Goal: Transaction & Acquisition: Purchase product/service

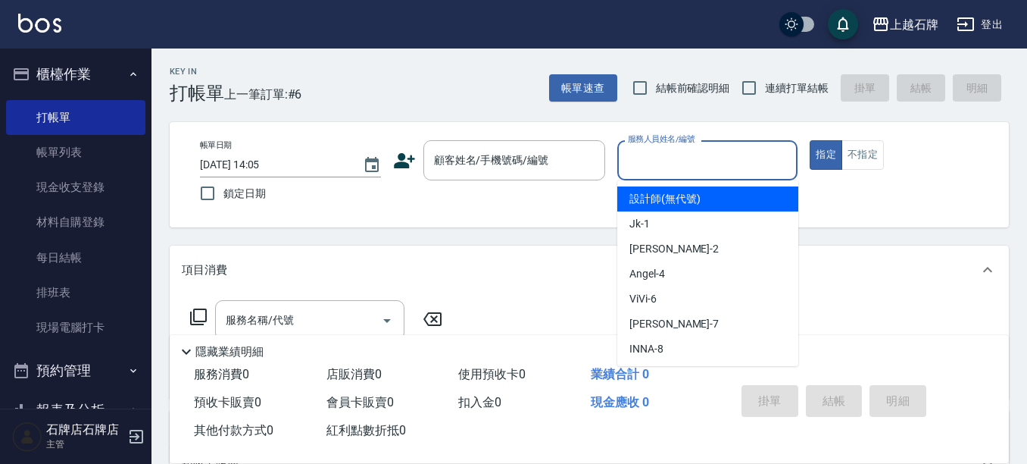
click at [714, 156] on input "服務人員姓名/編號" at bounding box center [707, 160] width 167 height 27
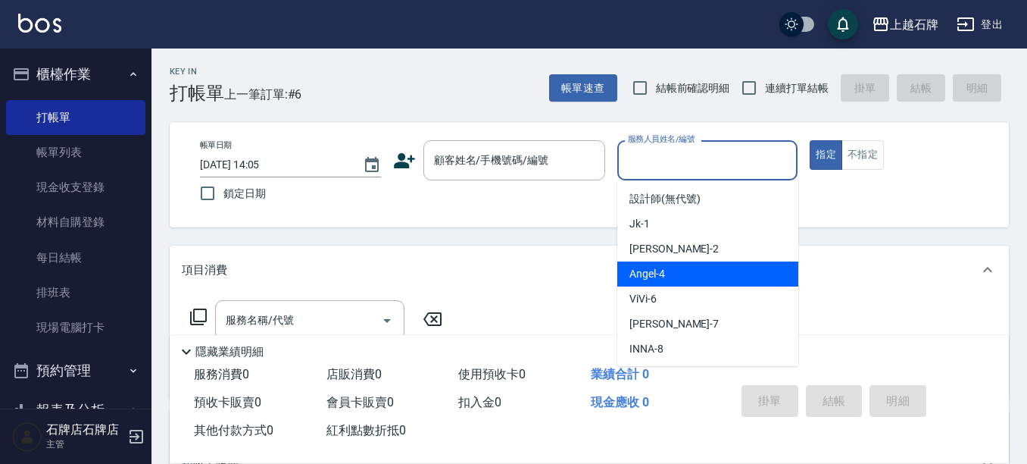
drag, startPoint x: 675, startPoint y: 270, endPoint x: 558, endPoint y: 278, distance: 117.7
click at [676, 270] on div "[PERSON_NAME] -4" at bounding box center [707, 273] width 181 height 25
type input "[PERSON_NAME]-4"
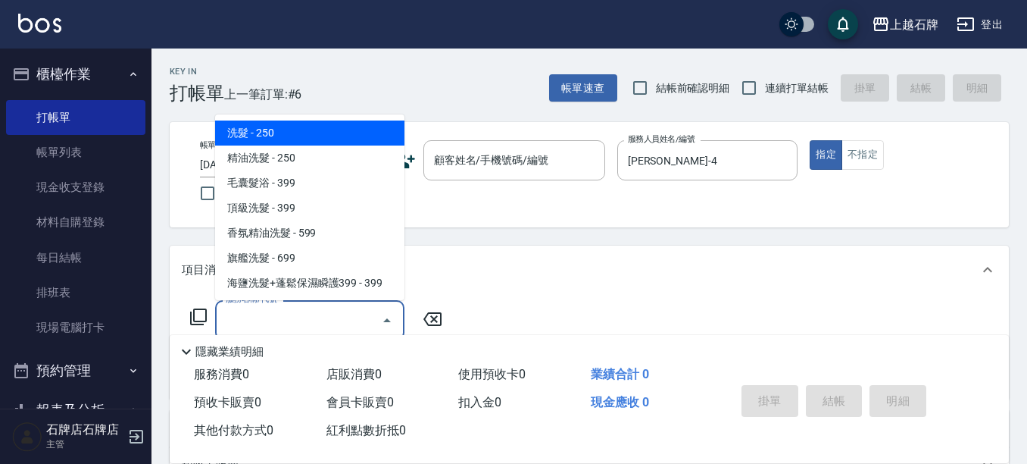
click at [296, 327] on input "服務名稱/代號" at bounding box center [298, 320] width 153 height 27
click at [518, 173] on input "顧客姓名/手機號碼/編號" at bounding box center [502, 160] width 145 height 27
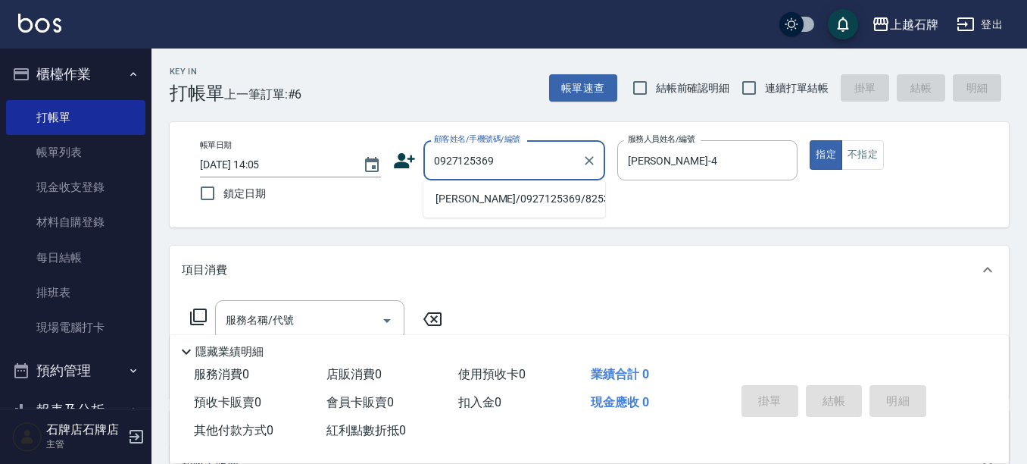
click at [558, 203] on li "[PERSON_NAME]/0927125369/8253" at bounding box center [515, 198] width 182 height 25
type input "[PERSON_NAME]/0927125369/8253"
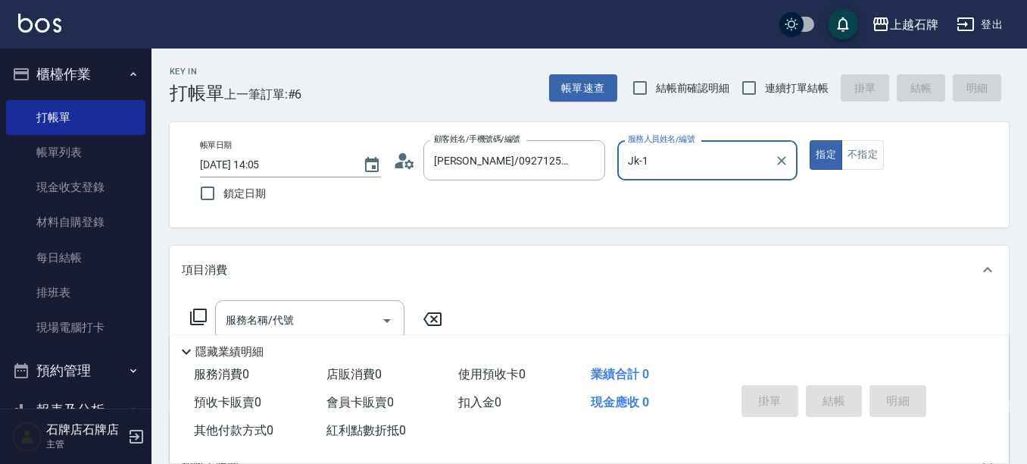
click at [702, 164] on input "Jk-1" at bounding box center [696, 160] width 145 height 27
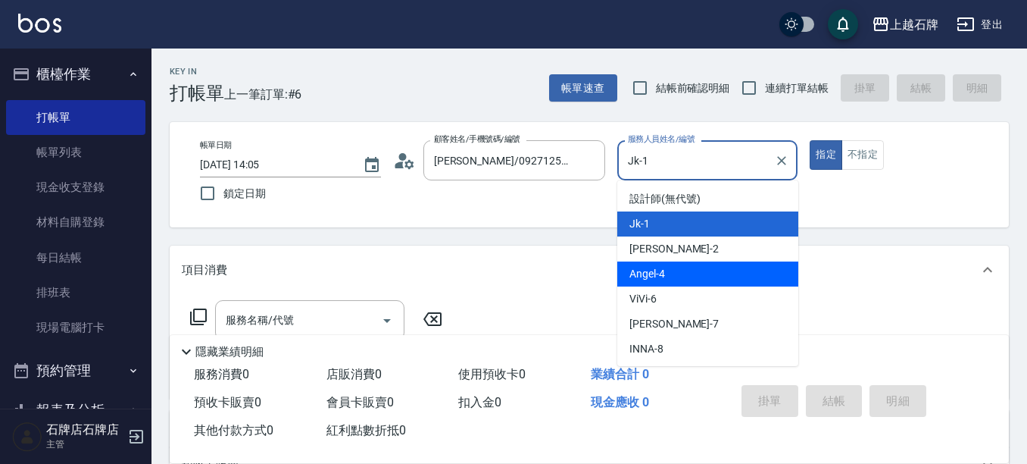
click at [699, 273] on div "[PERSON_NAME] -4" at bounding box center [707, 273] width 181 height 25
type input "[PERSON_NAME]-4"
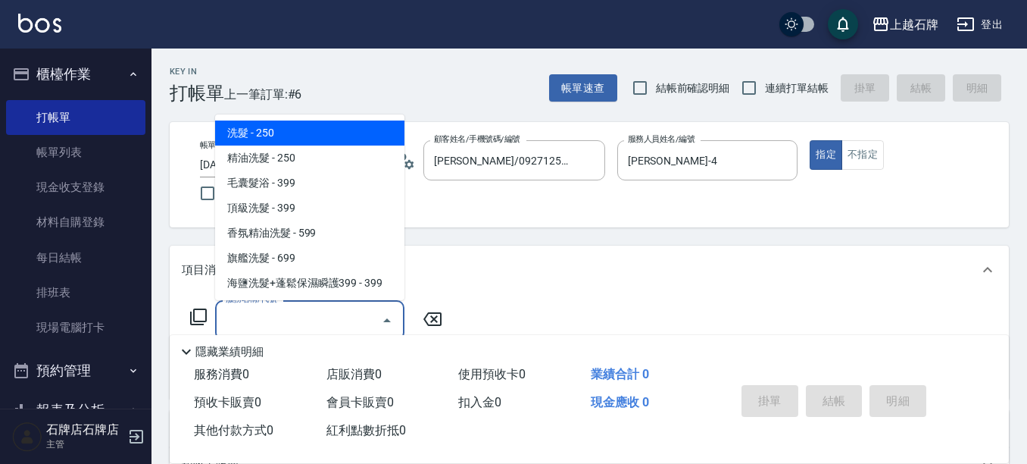
click at [367, 313] on input "服務名稱/代號" at bounding box center [298, 320] width 153 height 27
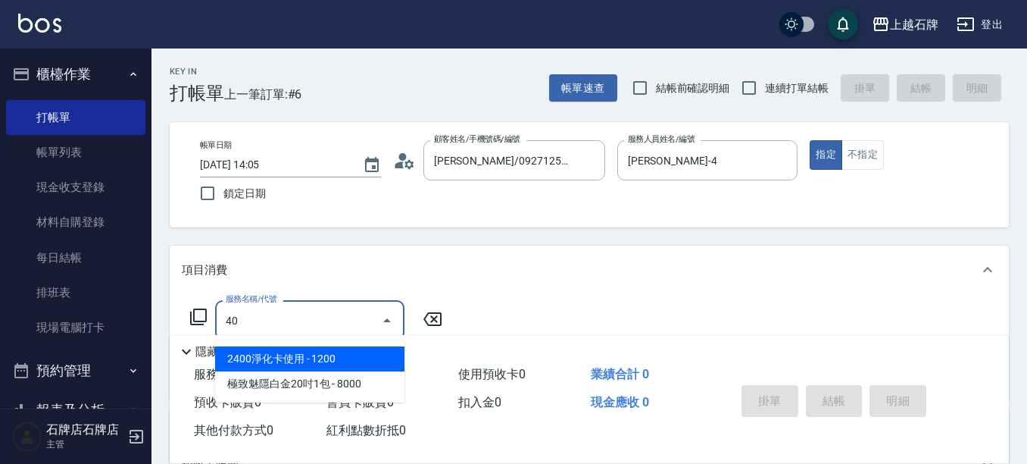
type input "401"
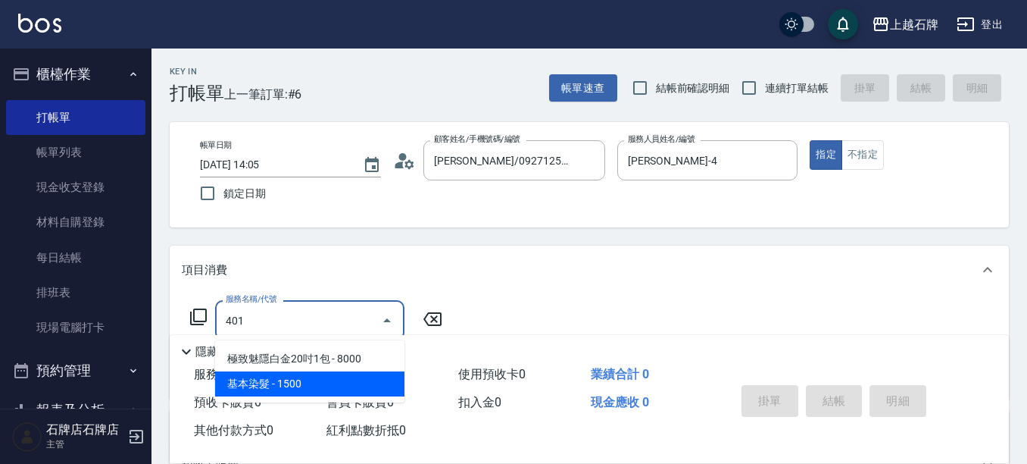
click at [383, 380] on span "基本染髮 - 1500" at bounding box center [309, 383] width 189 height 25
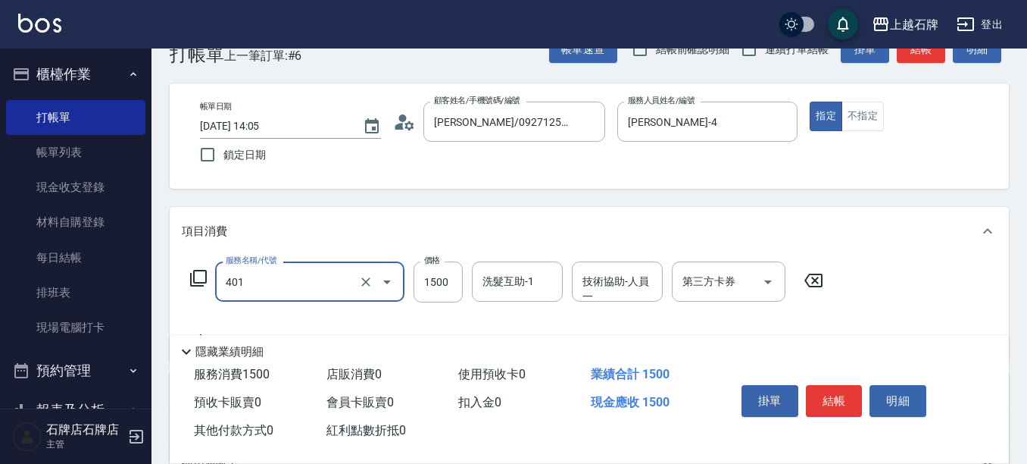
scroll to position [76, 0]
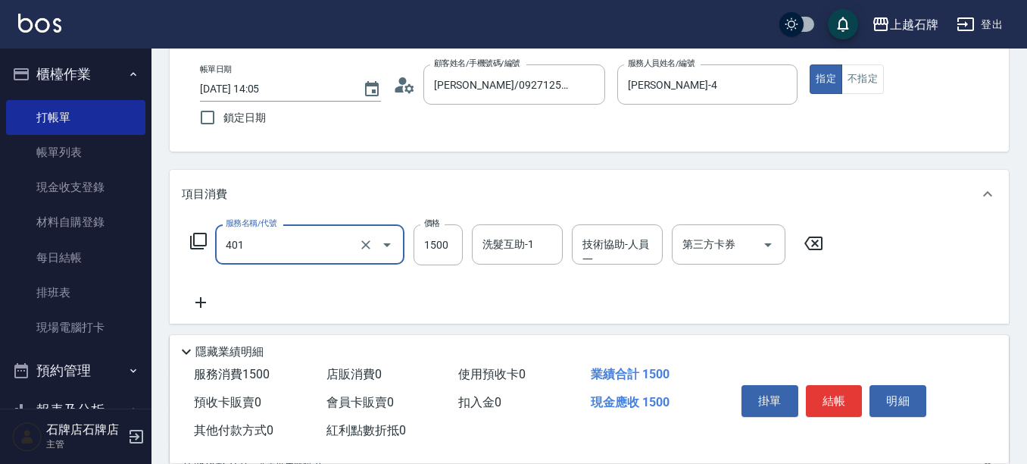
click at [380, 243] on icon "Open" at bounding box center [387, 245] width 18 height 18
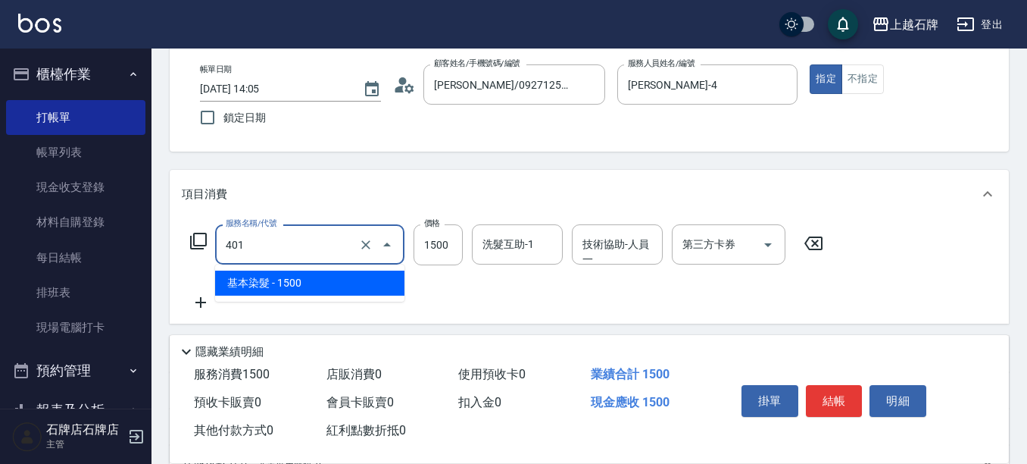
click at [306, 249] on input "401" at bounding box center [288, 244] width 133 height 27
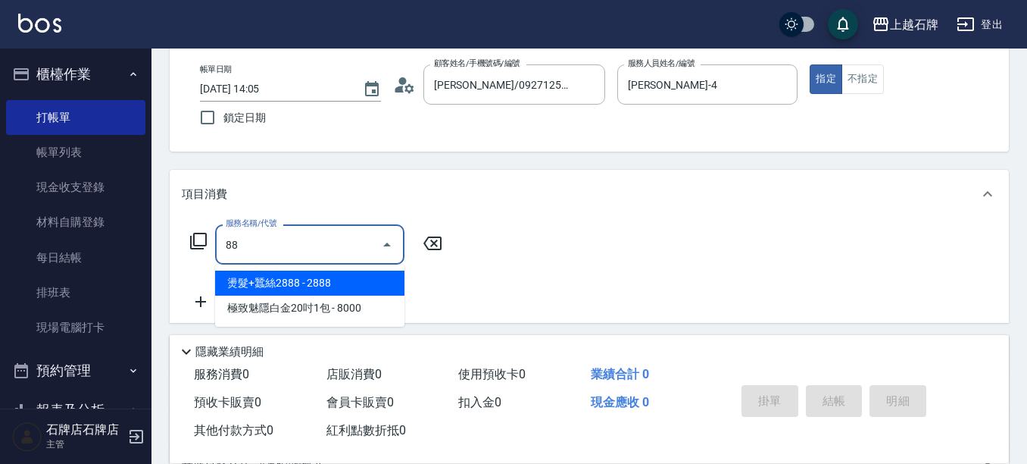
click at [264, 239] on input "88" at bounding box center [298, 244] width 153 height 27
click at [355, 285] on span "燙/ 染+fiole - 2500" at bounding box center [309, 282] width 189 height 25
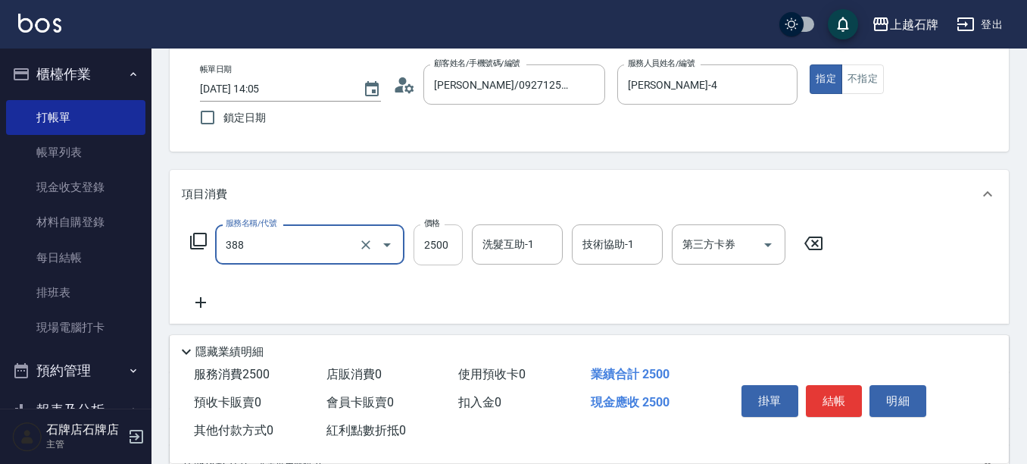
type input "燙/ 染+fiole(388)"
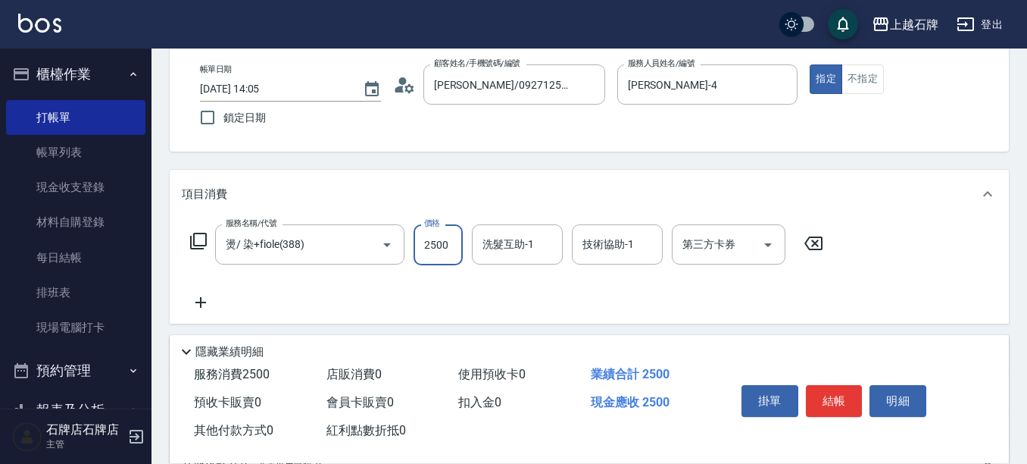
click at [443, 255] on input "2500" at bounding box center [438, 244] width 49 height 41
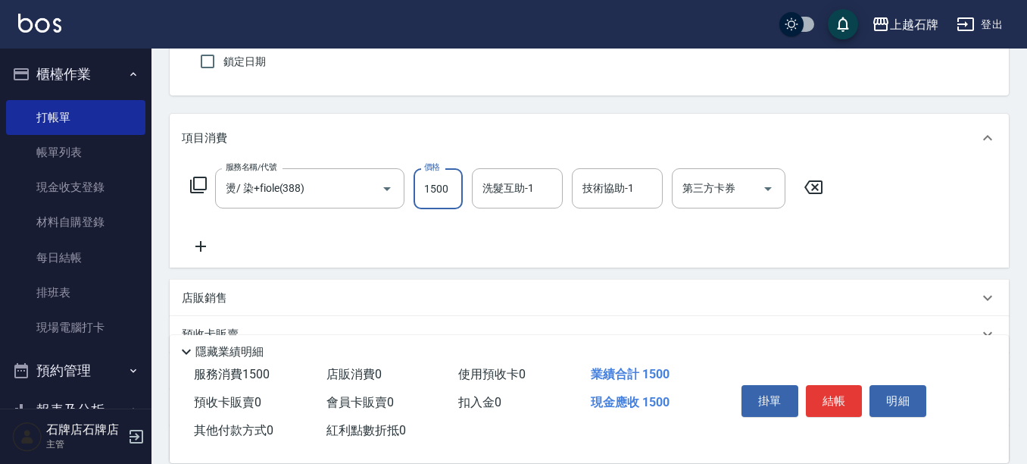
scroll to position [227, 0]
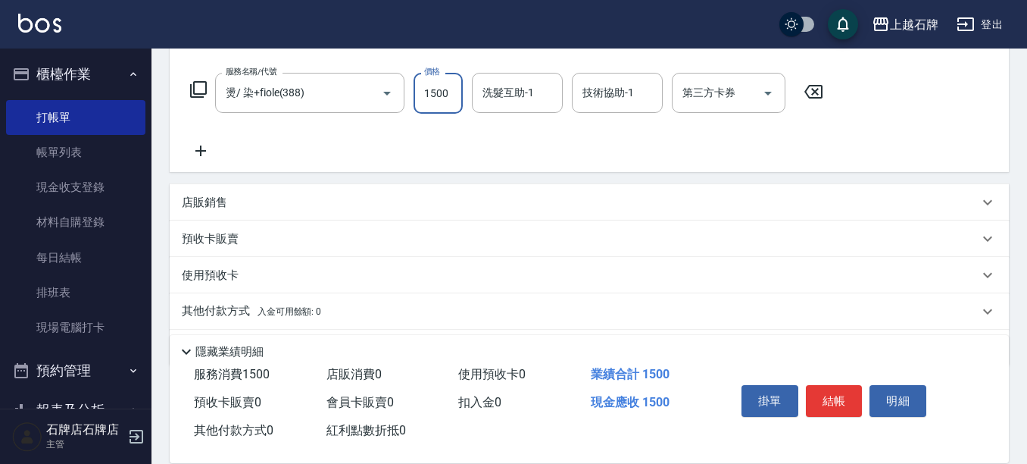
type input "1500"
click at [247, 198] on div "店販銷售" at bounding box center [580, 203] width 797 height 16
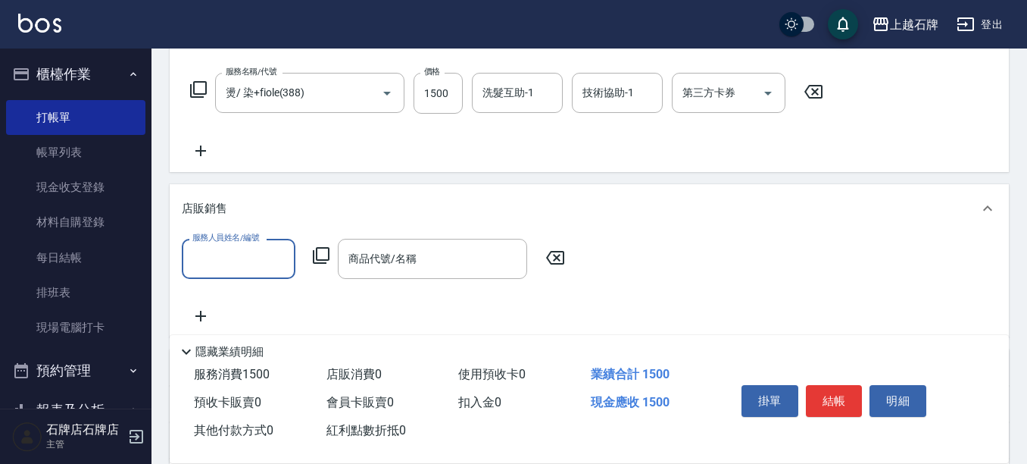
scroll to position [0, 0]
click at [230, 262] on input "服務人員姓名/編號" at bounding box center [239, 258] width 100 height 27
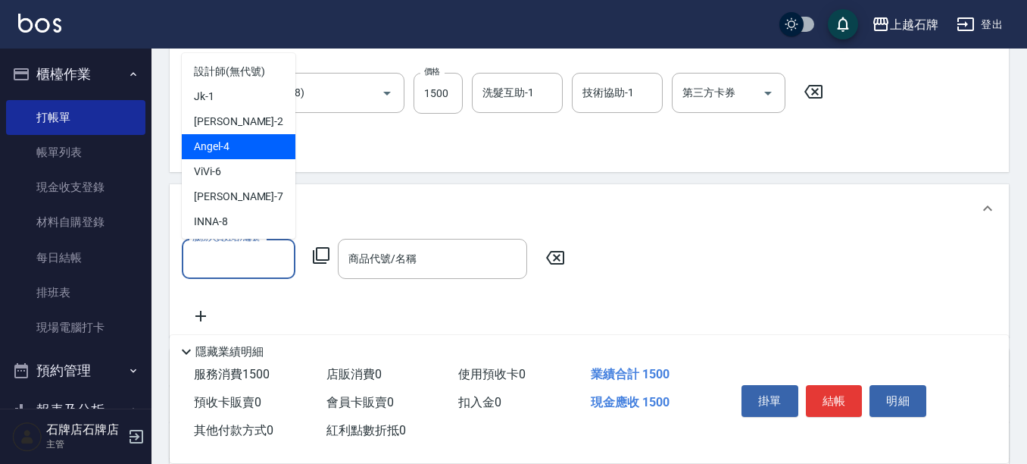
click at [227, 140] on span "[PERSON_NAME] -4" at bounding box center [212, 147] width 36 height 16
type input "[PERSON_NAME]-4"
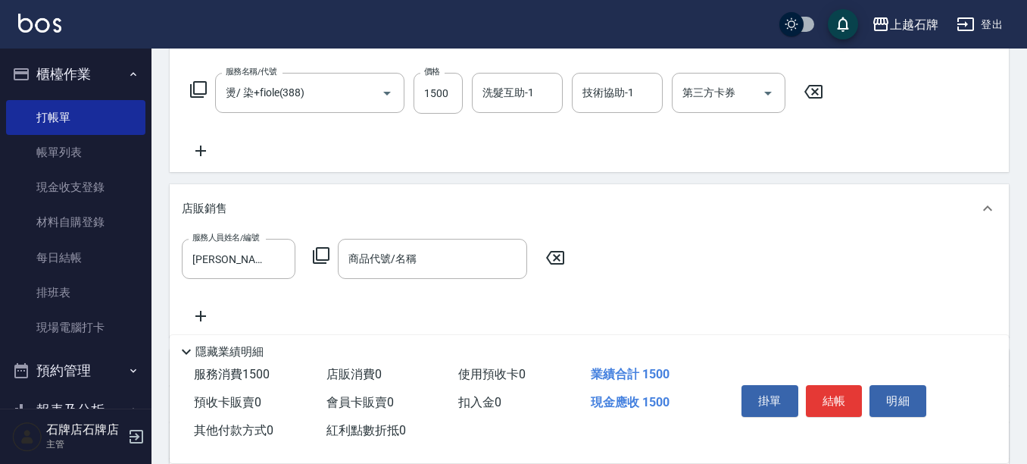
click at [323, 257] on icon at bounding box center [321, 255] width 18 height 18
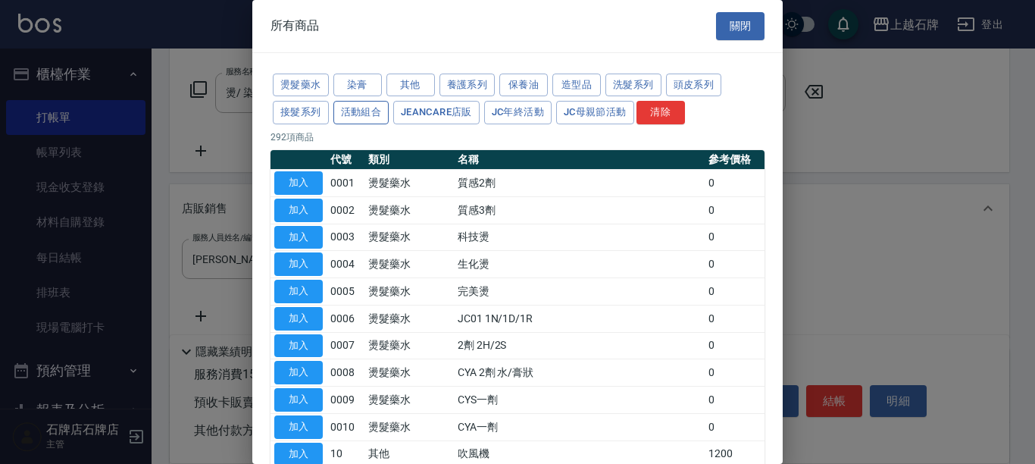
click at [360, 113] on button "活動組合" at bounding box center [361, 112] width 56 height 23
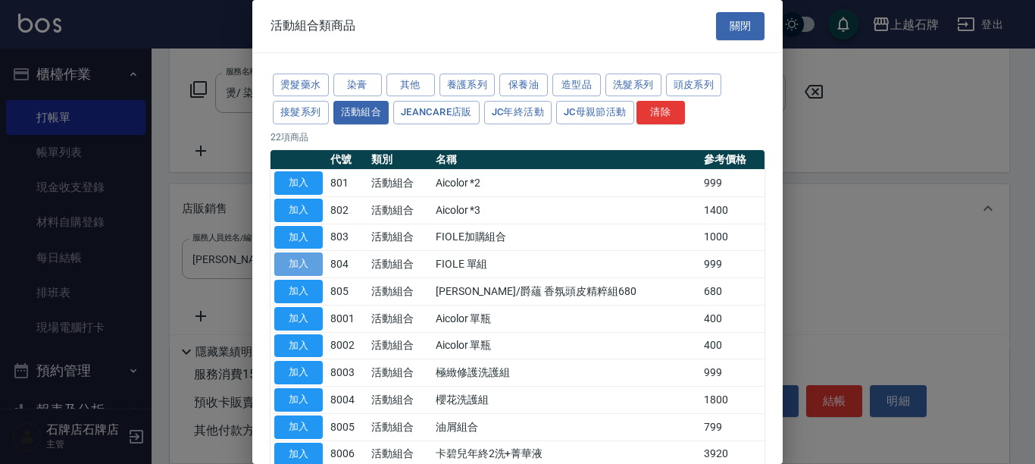
click at [315, 265] on button "加入" at bounding box center [298, 263] width 48 height 23
type input "FIOLE 單組"
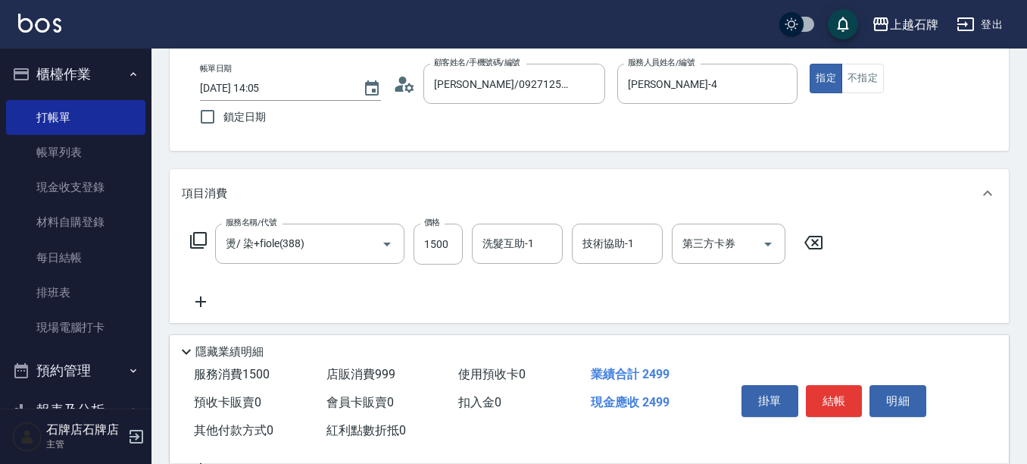
scroll to position [76, 0]
click at [833, 394] on button "結帳" at bounding box center [834, 401] width 57 height 32
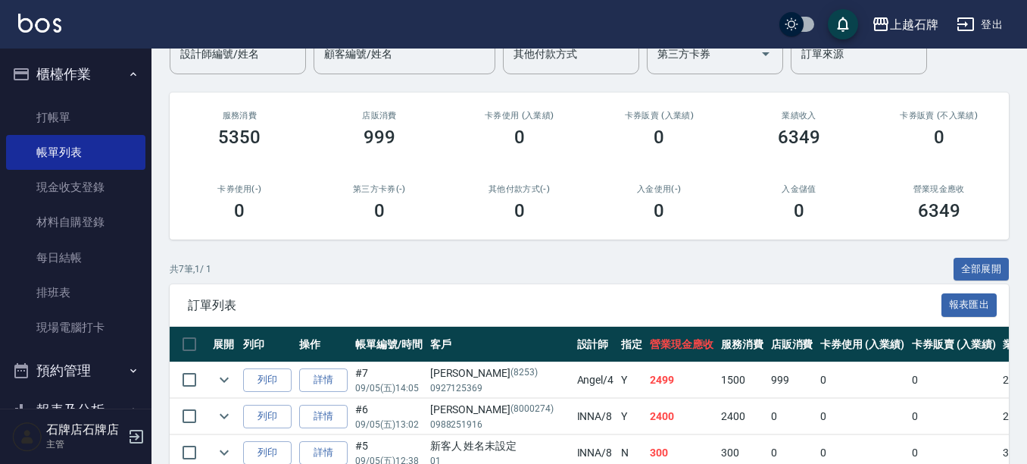
scroll to position [152, 0]
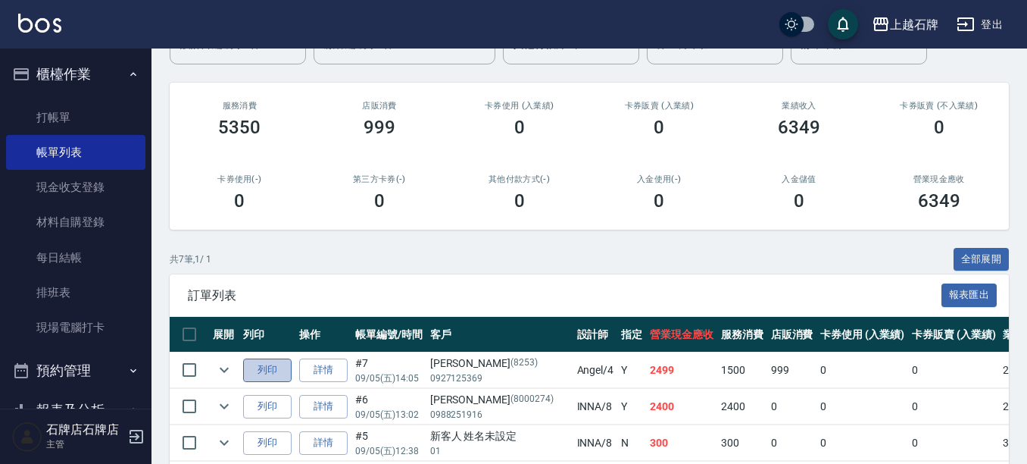
click at [264, 368] on button "列印" at bounding box center [267, 369] width 48 height 23
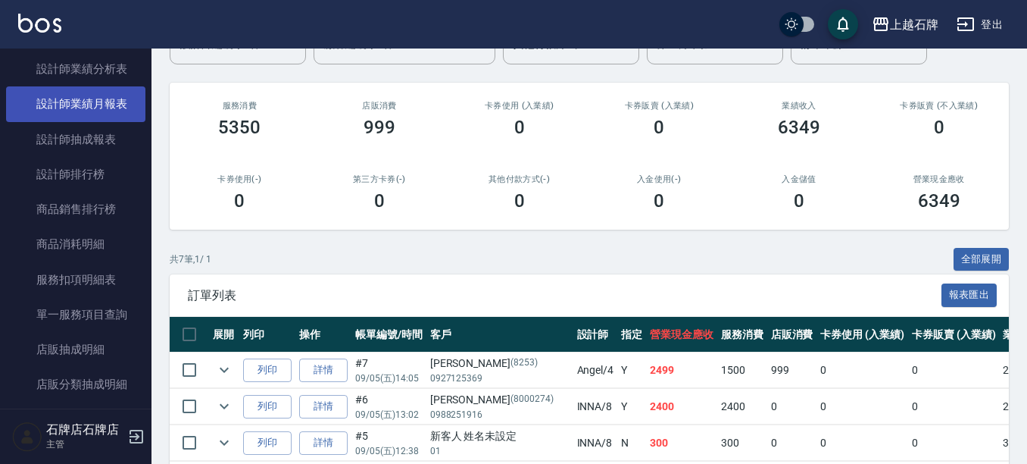
scroll to position [833, 0]
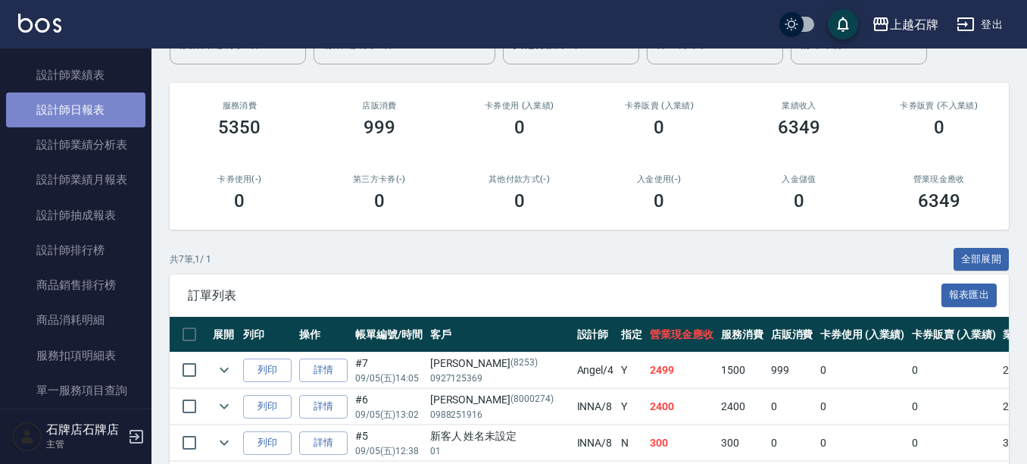
click at [83, 106] on link "設計師日報表" at bounding box center [75, 109] width 139 height 35
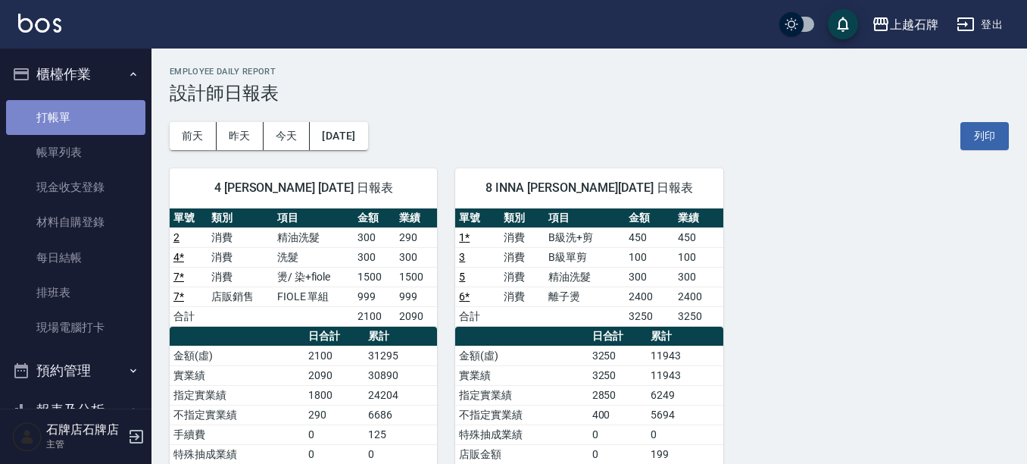
click at [92, 118] on link "打帳單" at bounding box center [75, 117] width 139 height 35
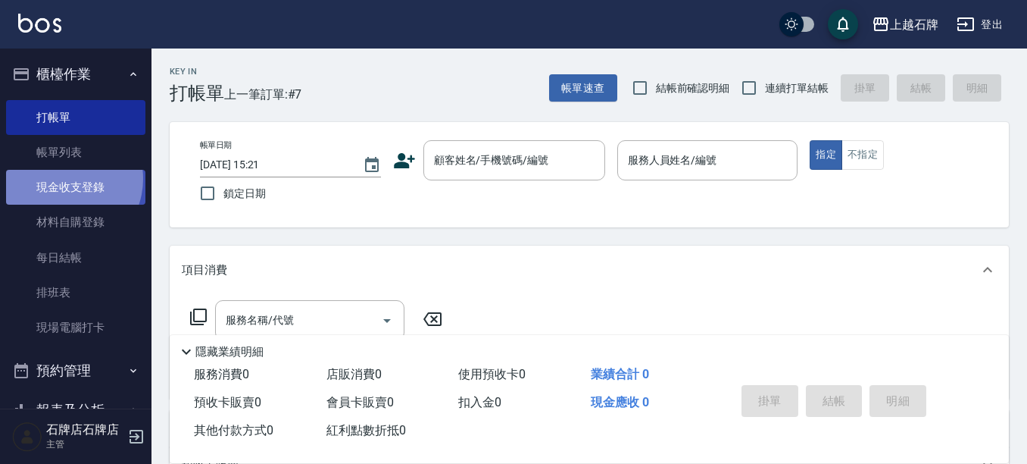
click at [63, 179] on link "現金收支登錄" at bounding box center [75, 187] width 139 height 35
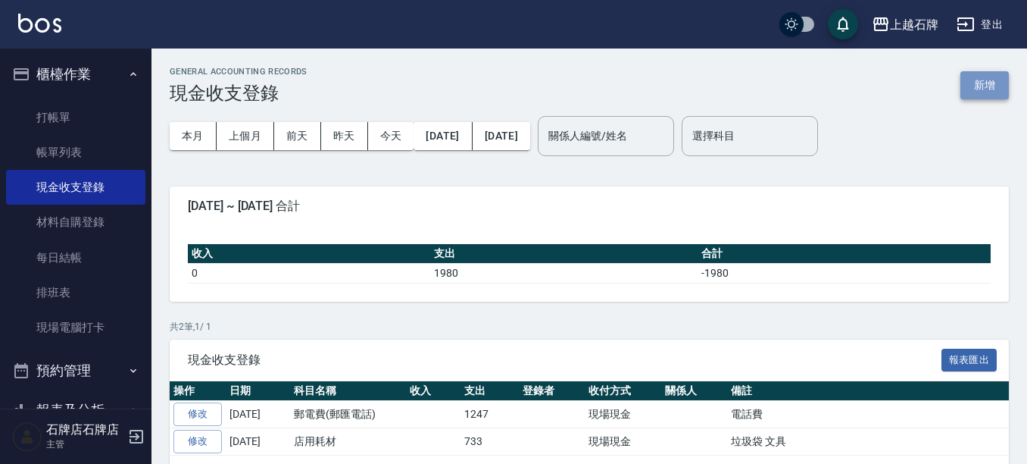
click at [984, 75] on button "新增" at bounding box center [985, 85] width 48 height 28
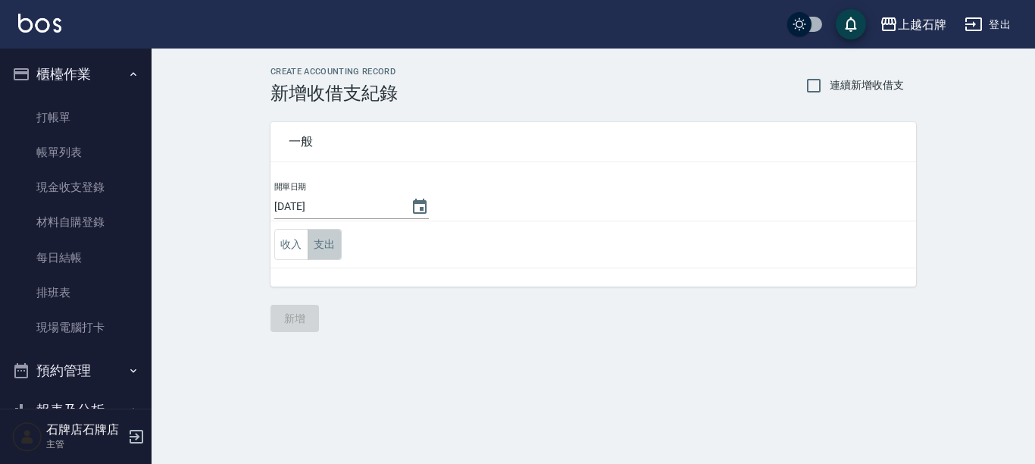
click at [331, 245] on button "支出" at bounding box center [325, 244] width 34 height 31
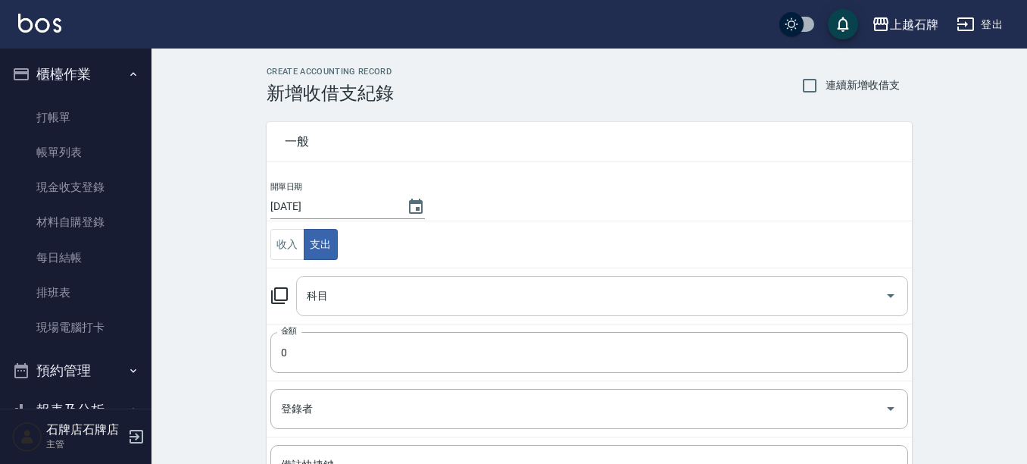
click at [356, 289] on input "科目" at bounding box center [591, 296] width 576 height 27
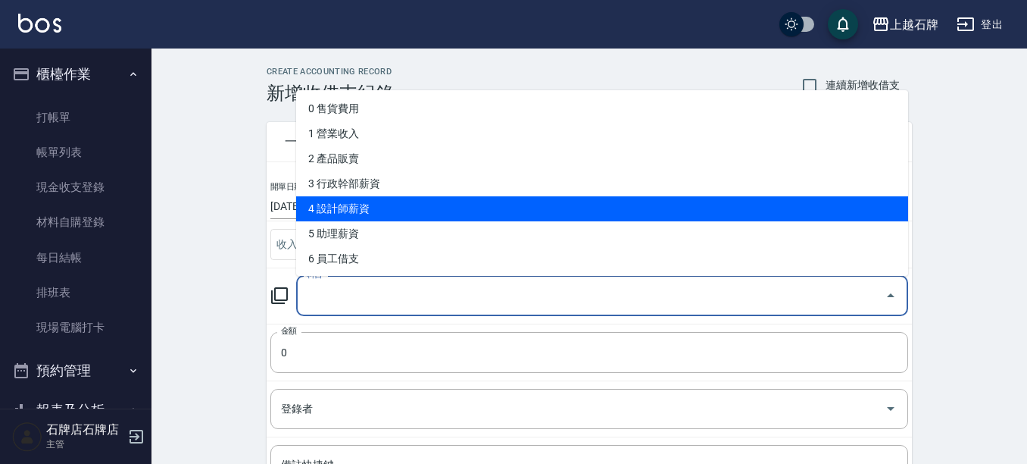
drag, startPoint x: 177, startPoint y: 256, endPoint x: 219, endPoint y: 248, distance: 42.5
click at [180, 256] on div "CREATE ACCOUNTING RECORD 新增收借支紀錄 連續新增收借支 一般 開單日期 [DATE] 收入 支出 科目 科目 金額 0 金額 登錄者…" at bounding box center [590, 358] width 876 height 620
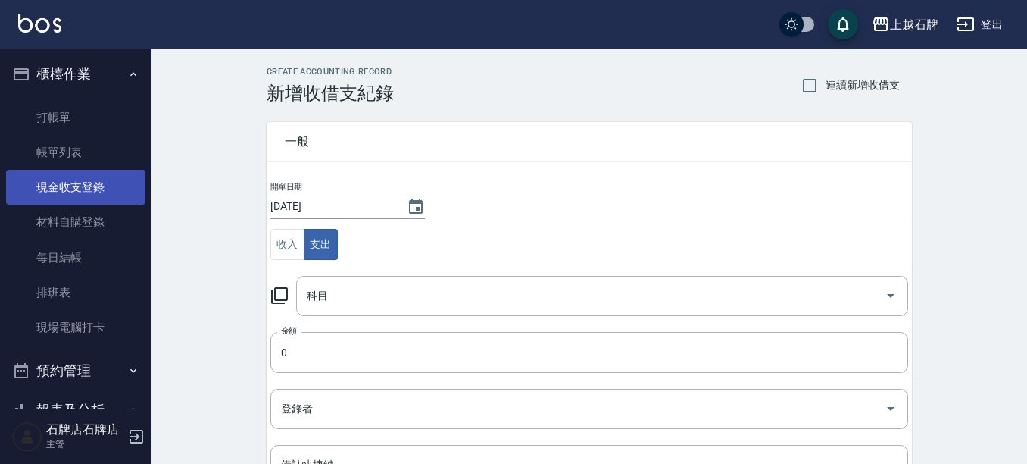
click at [81, 188] on link "現金收支登錄" at bounding box center [75, 187] width 139 height 35
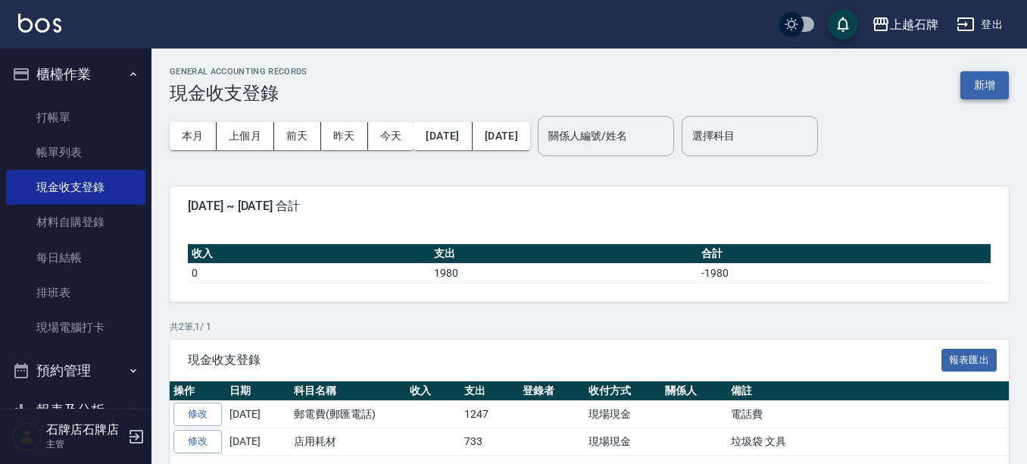
click at [971, 73] on button "新增" at bounding box center [985, 85] width 48 height 28
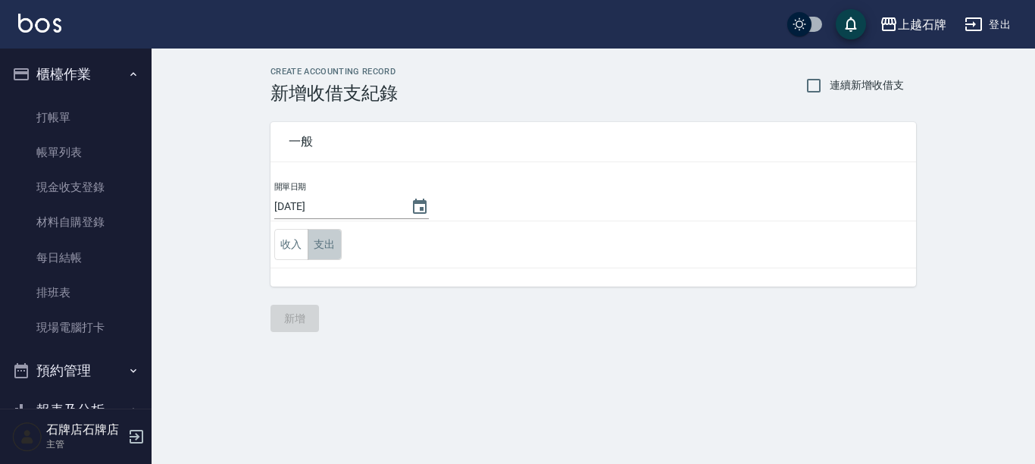
click at [327, 242] on button "支出" at bounding box center [325, 244] width 34 height 31
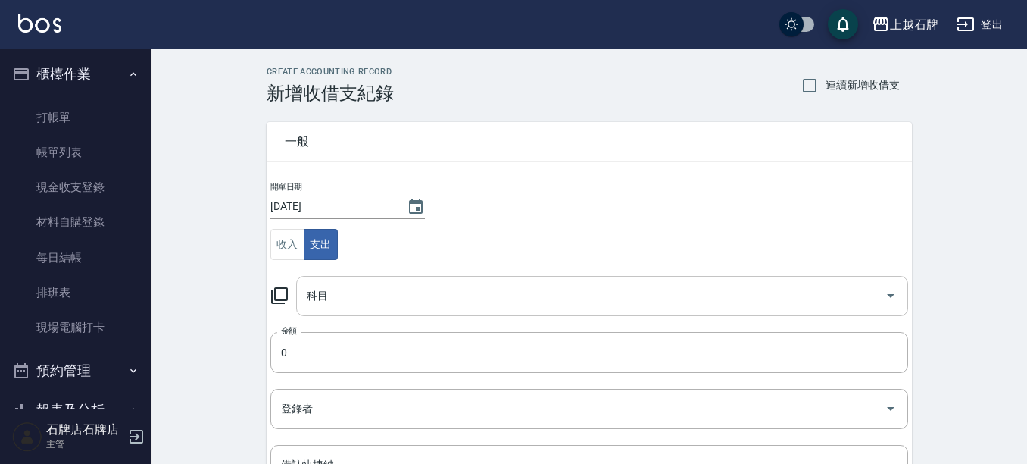
click at [337, 287] on input "科目" at bounding box center [591, 296] width 576 height 27
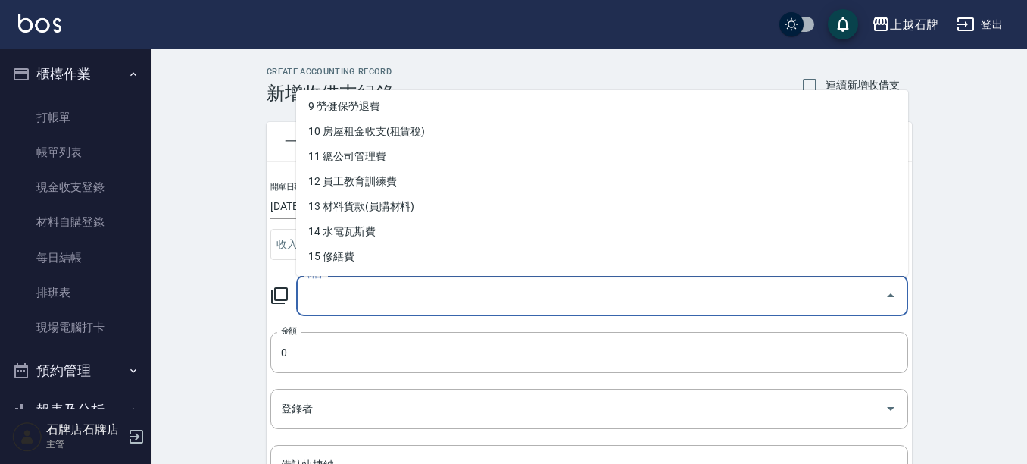
scroll to position [303, 0]
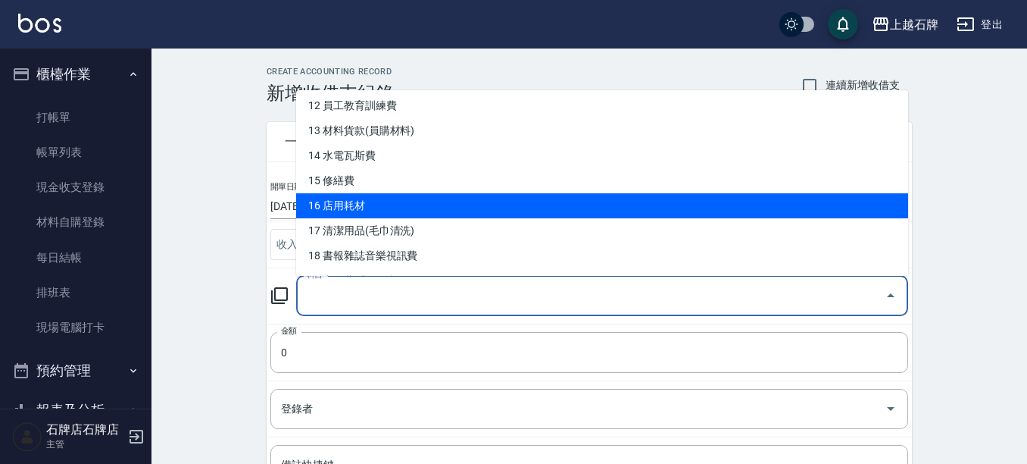
click at [352, 201] on li "16 店用耗材" at bounding box center [602, 205] width 612 height 25
type input "16 店用耗材"
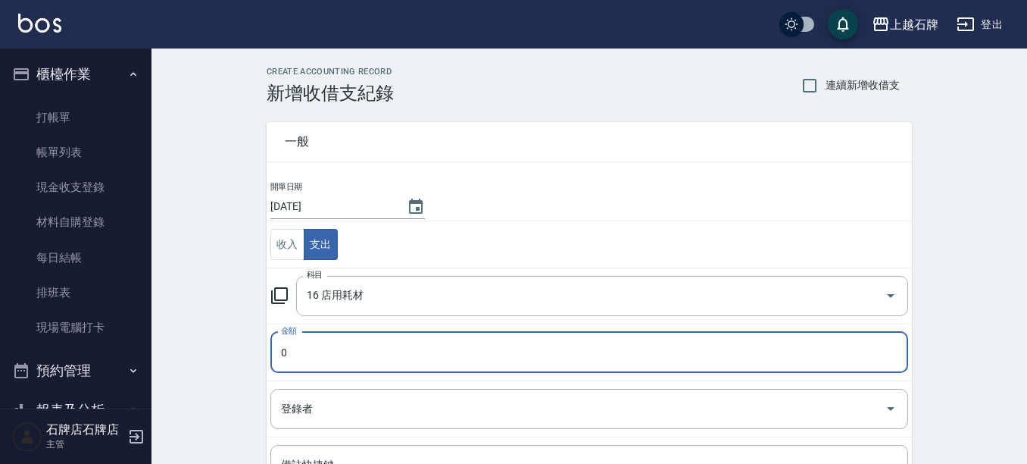
click at [317, 360] on input "0" at bounding box center [589, 352] width 638 height 41
type input "64"
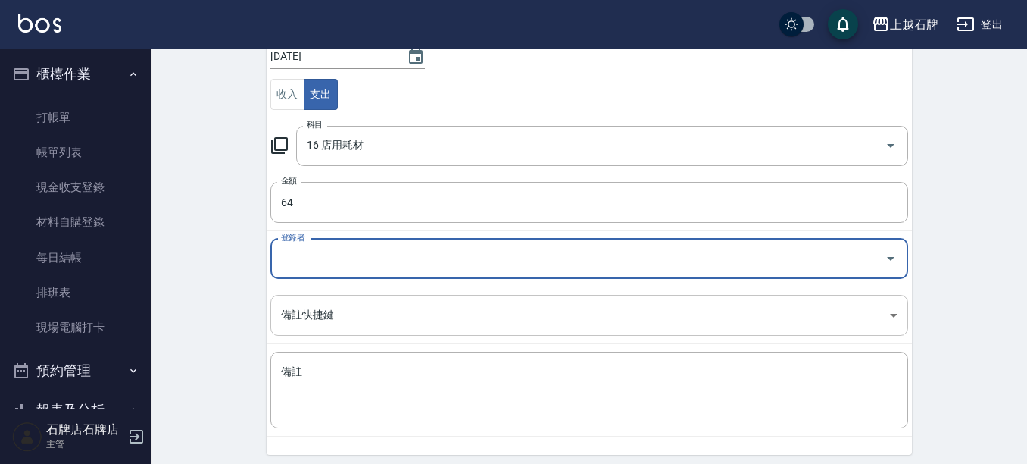
scroll to position [152, 0]
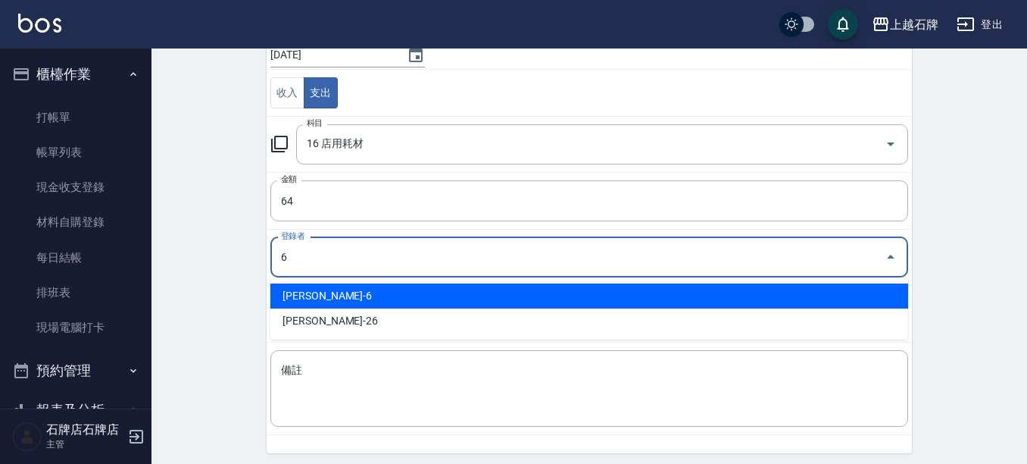
type input "[PERSON_NAME]-6"
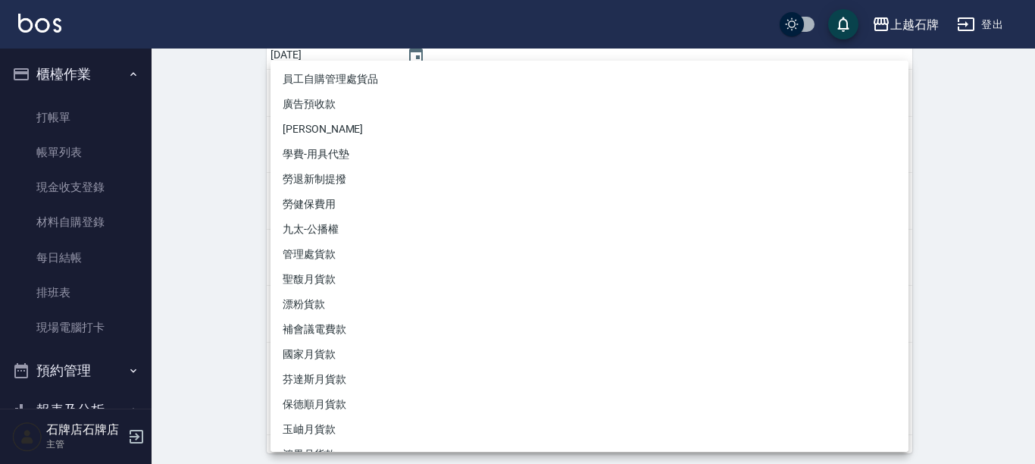
click at [233, 236] on div at bounding box center [517, 232] width 1035 height 464
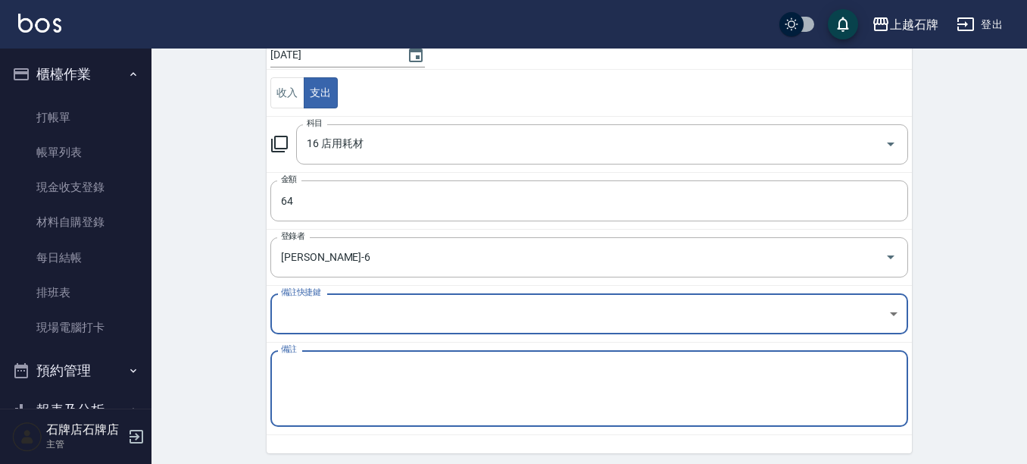
scroll to position [205, 0]
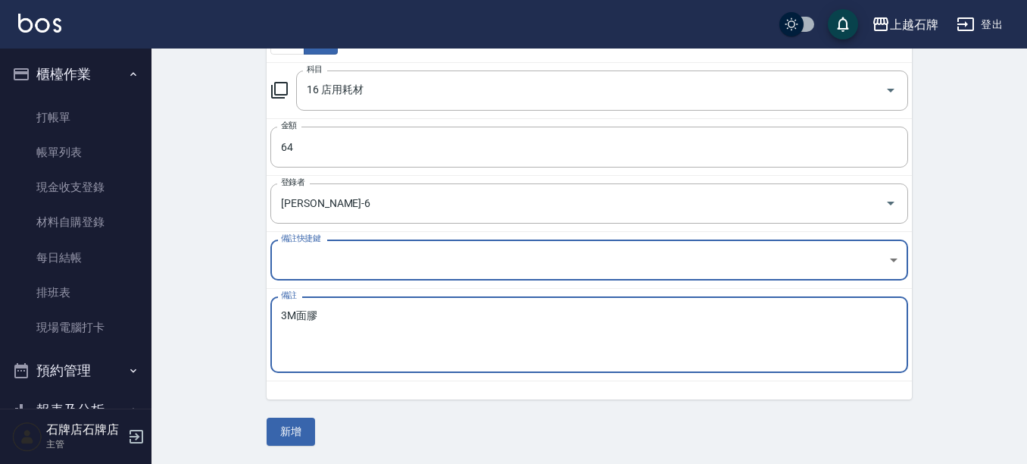
click at [296, 314] on textarea "3M面膠" at bounding box center [589, 335] width 617 height 52
type textarea "3M雙面膠"
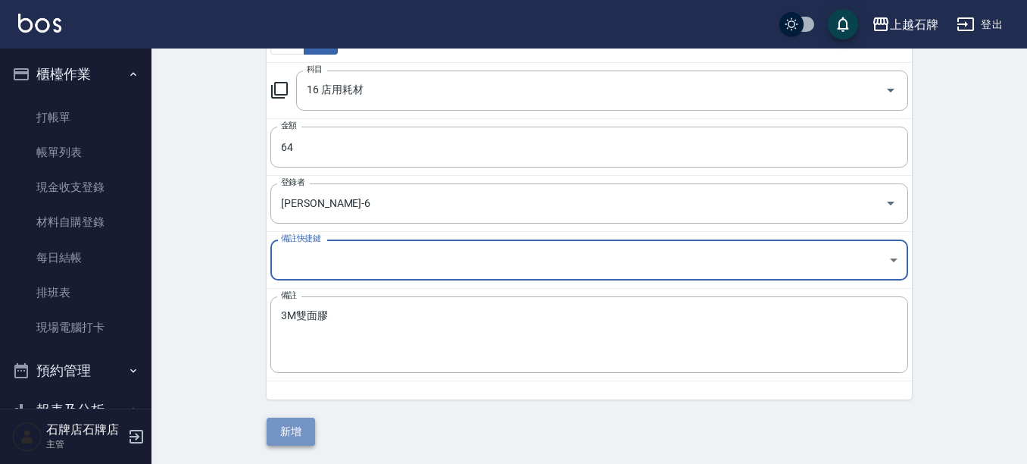
click at [283, 424] on button "新增" at bounding box center [291, 431] width 48 height 28
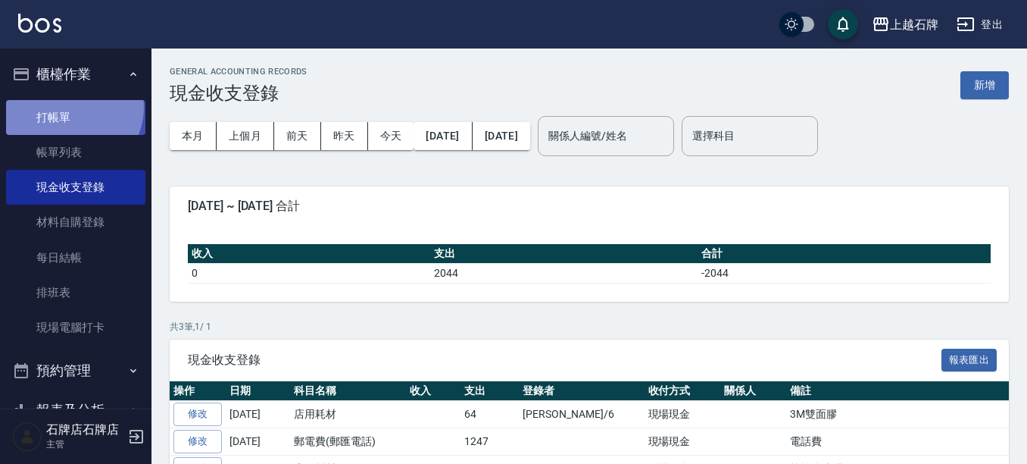
click at [72, 107] on link "打帳單" at bounding box center [75, 117] width 139 height 35
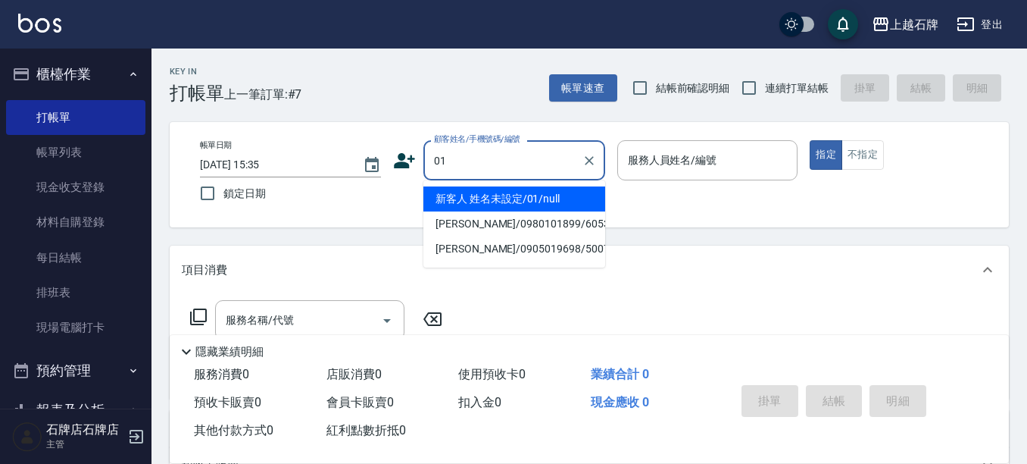
type input "新客人 姓名未設定/01/null"
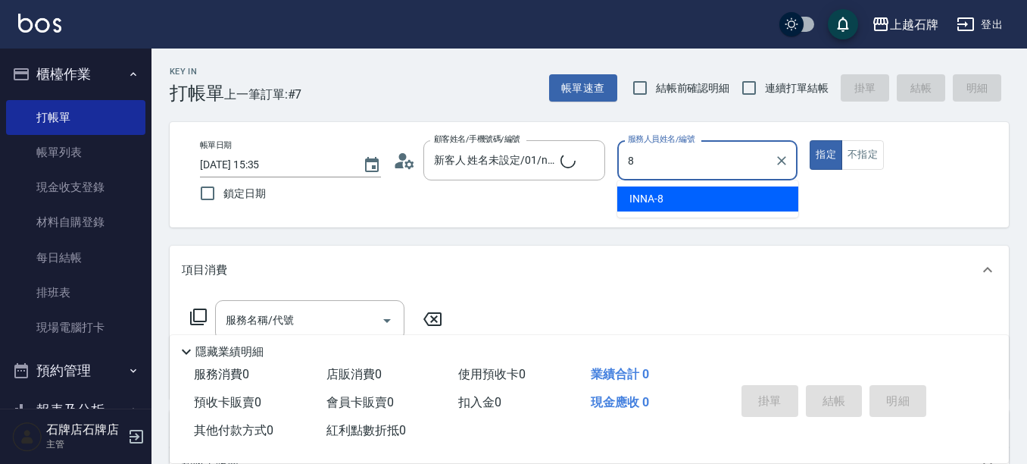
type input "INNA-8"
type button "true"
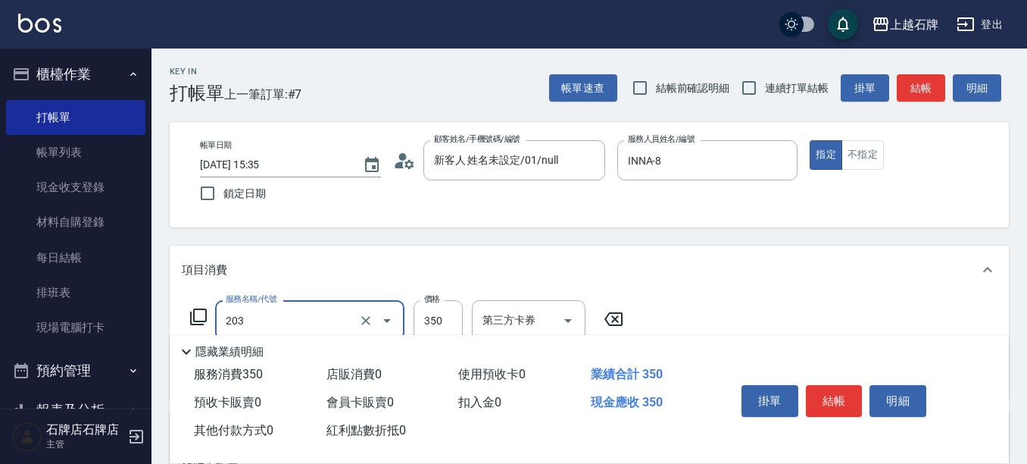
type input "B級洗+剪(203)"
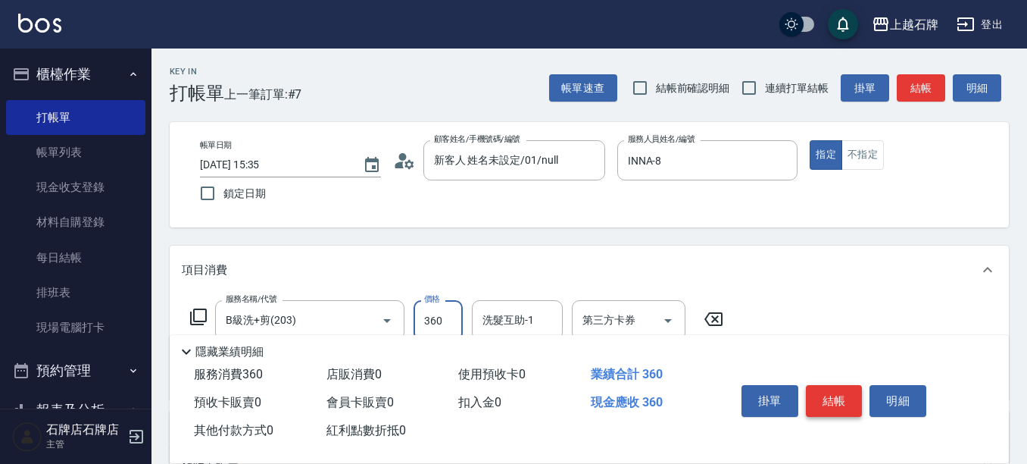
type input "360"
click at [828, 385] on button "結帳" at bounding box center [834, 401] width 57 height 32
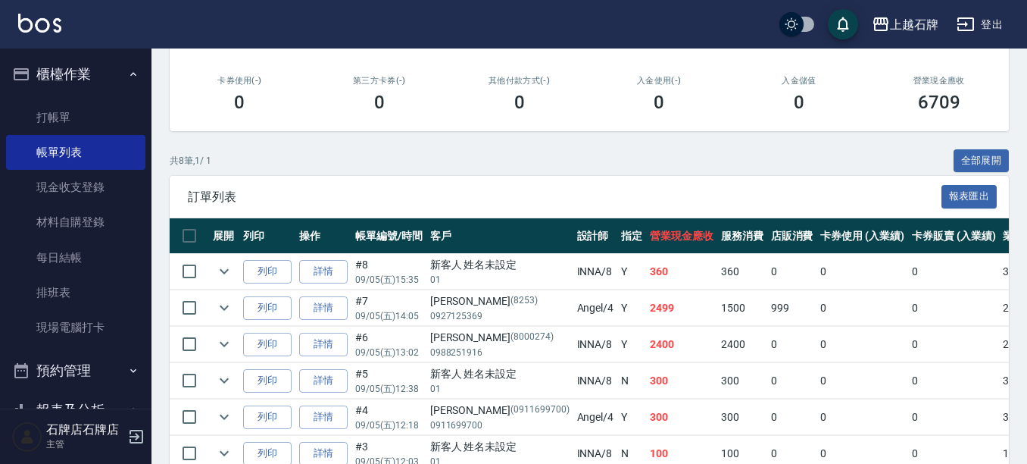
scroll to position [303, 0]
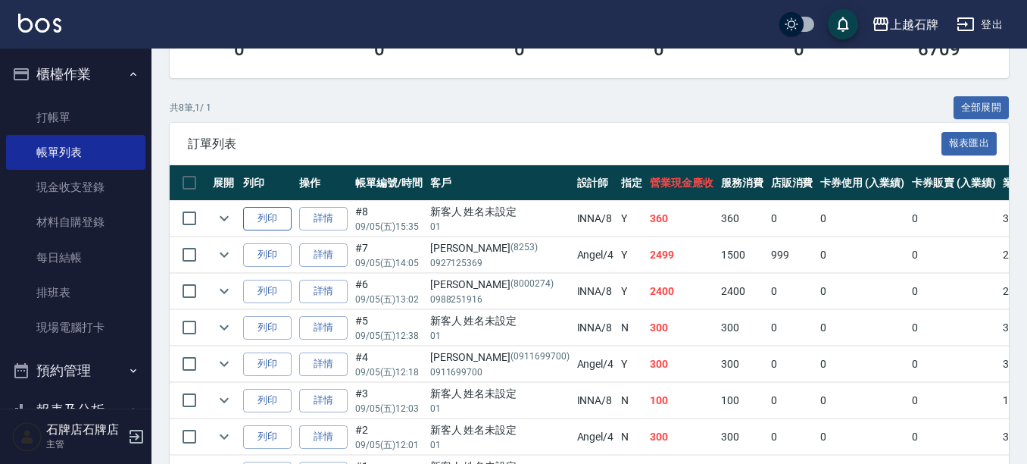
click at [262, 210] on button "列印" at bounding box center [267, 218] width 48 height 23
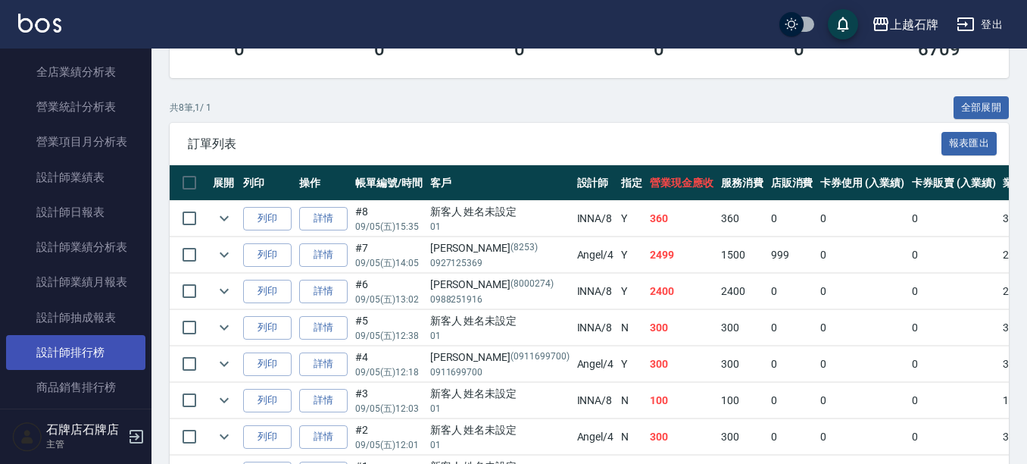
scroll to position [758, 0]
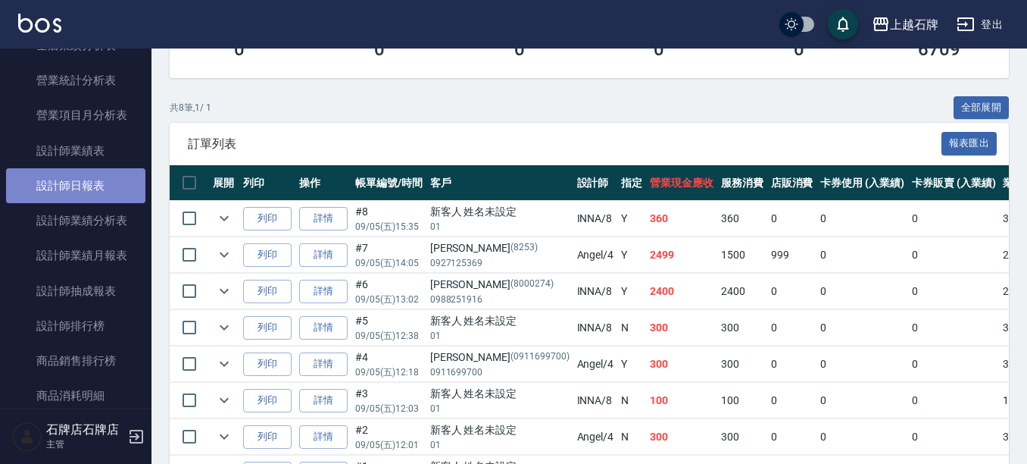
click at [111, 201] on link "設計師日報表" at bounding box center [75, 185] width 139 height 35
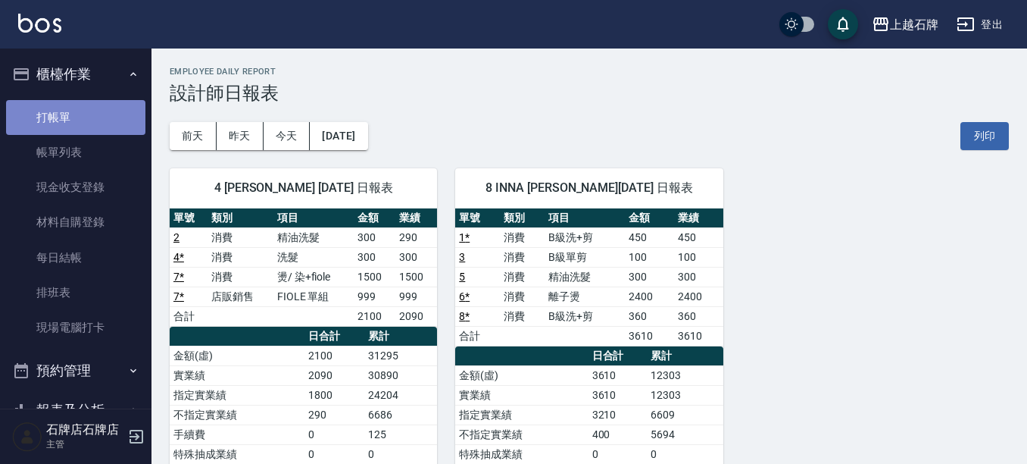
click at [79, 115] on link "打帳單" at bounding box center [75, 117] width 139 height 35
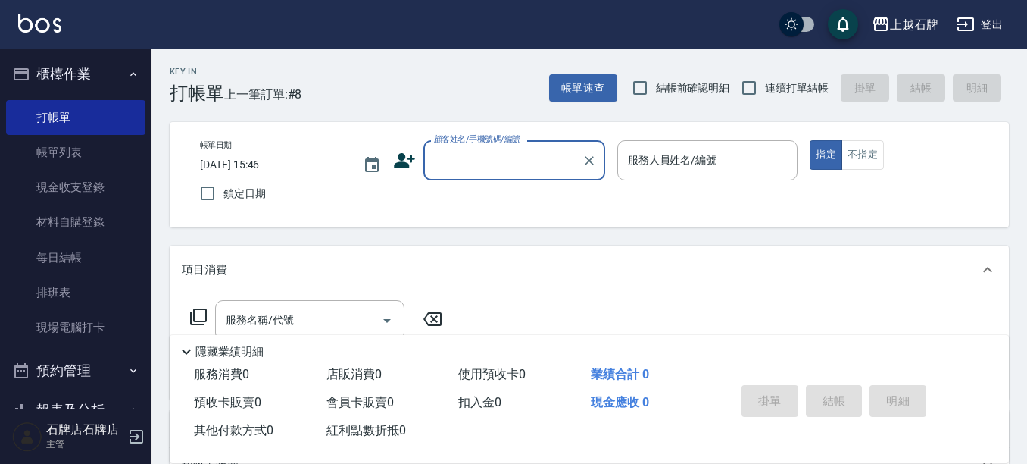
click at [398, 158] on icon at bounding box center [404, 160] width 23 height 23
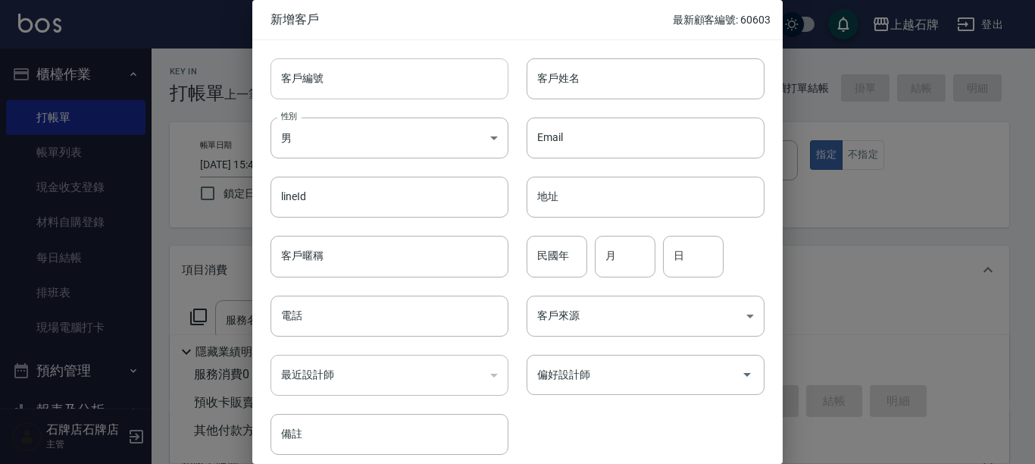
click at [370, 76] on input "客戶編號" at bounding box center [389, 78] width 238 height 41
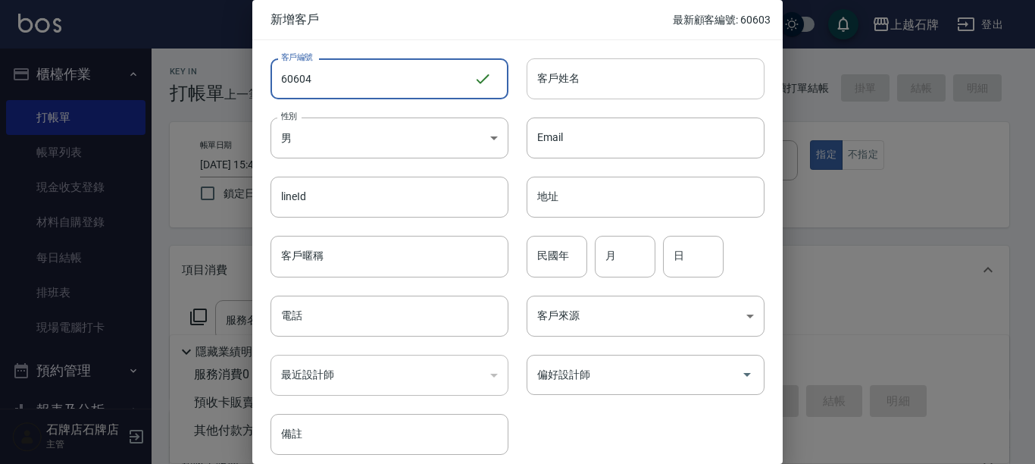
type input "60604"
click at [646, 64] on input "客戶姓名" at bounding box center [646, 78] width 238 height 41
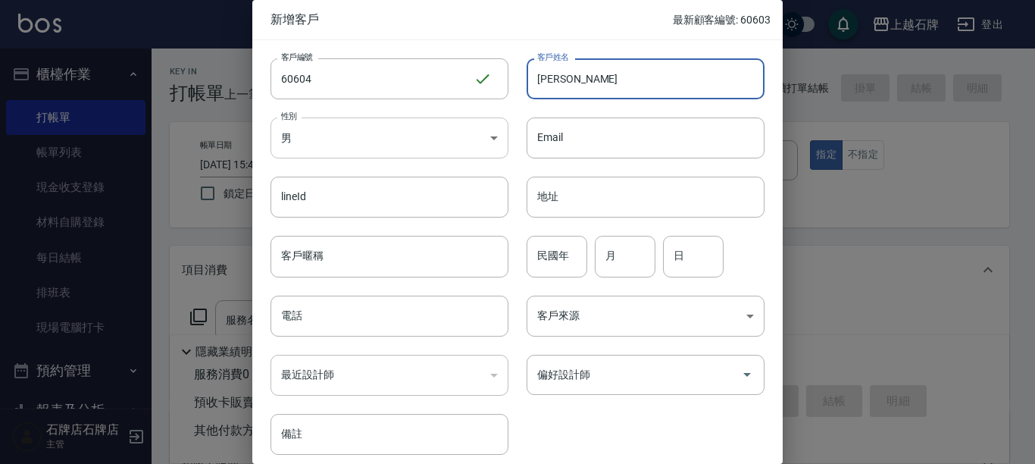
type input "[PERSON_NAME]"
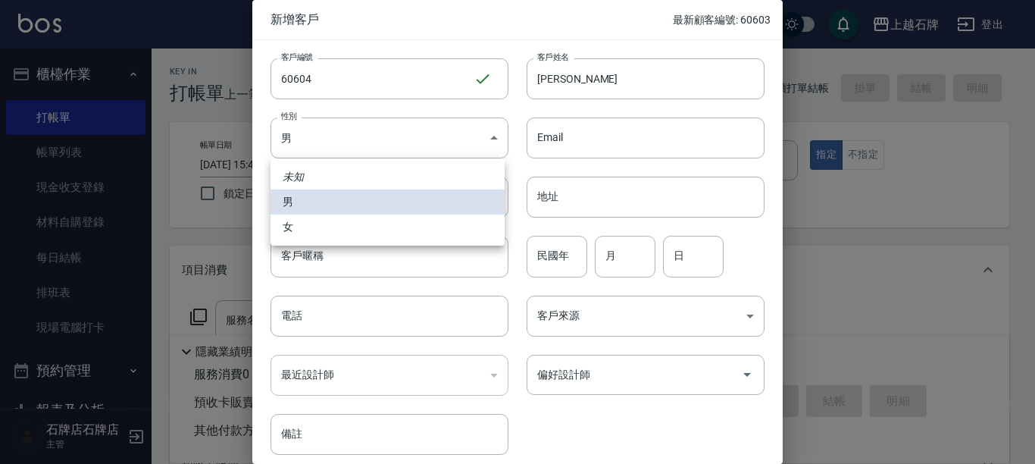
click at [467, 130] on body "上越石牌 登出 櫃檯作業 打帳單 帳單列表 現金收支登錄 材料自購登錄 每日結帳 排班表 現場電腦打卡 預約管理 預約管理 單日預約紀錄 單週預約紀錄 報表及…" at bounding box center [517, 369] width 1035 height 738
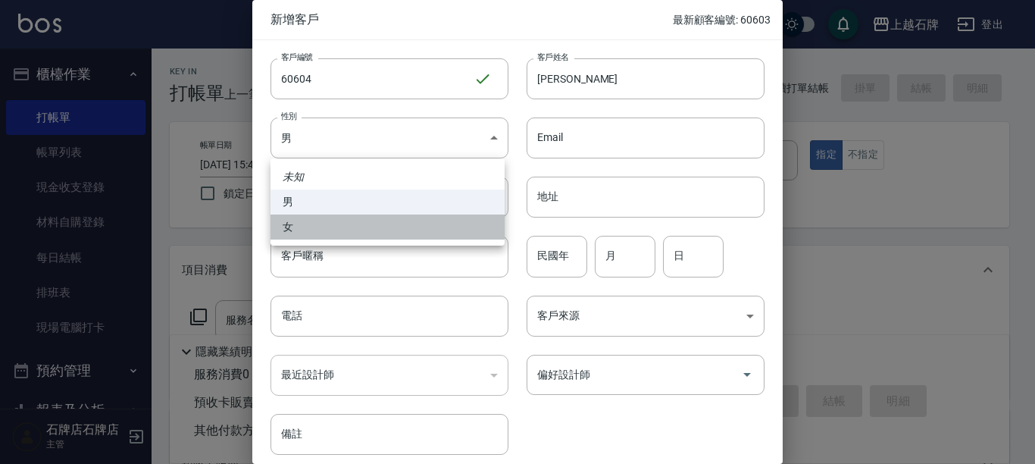
click at [470, 236] on li "女" at bounding box center [387, 226] width 234 height 25
type input "[DEMOGRAPHIC_DATA]"
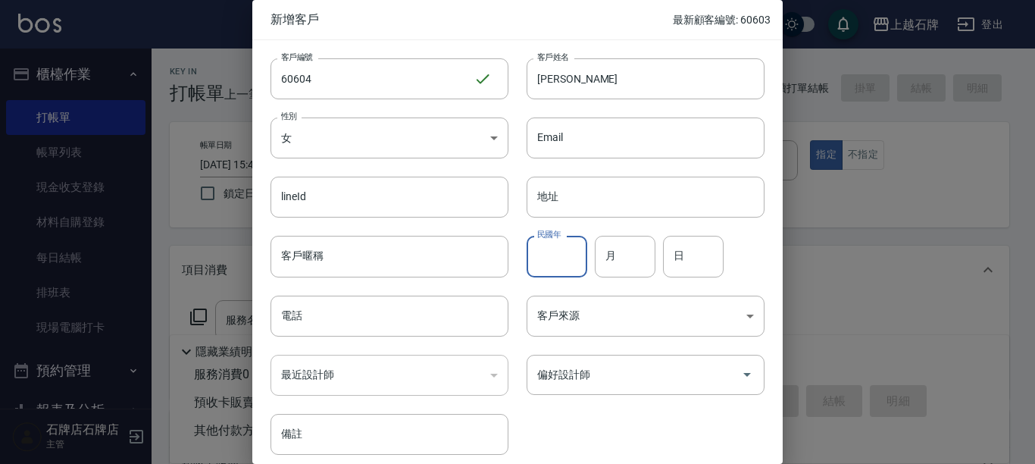
drag, startPoint x: 571, startPoint y: 256, endPoint x: 585, endPoint y: 253, distance: 14.0
click at [571, 258] on input "民國年" at bounding box center [557, 256] width 61 height 41
type input "65"
type input "07"
type input "27"
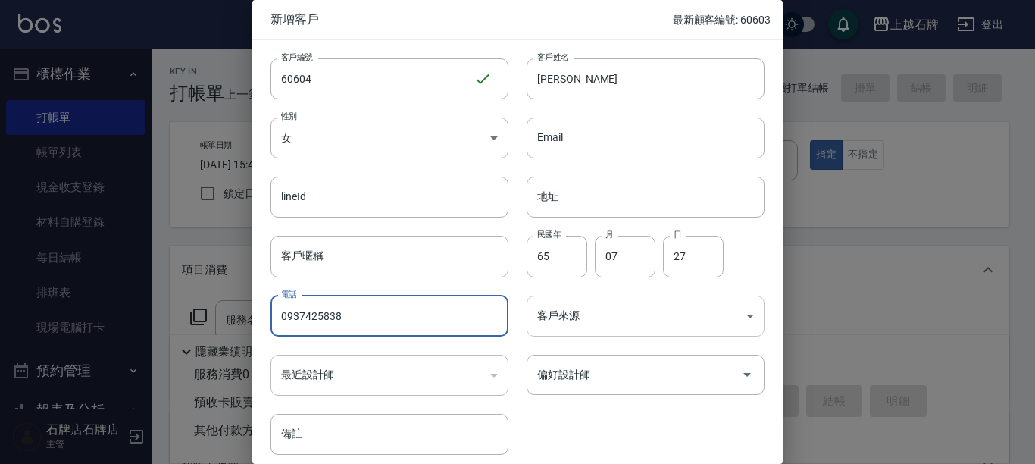
type input "0937425838"
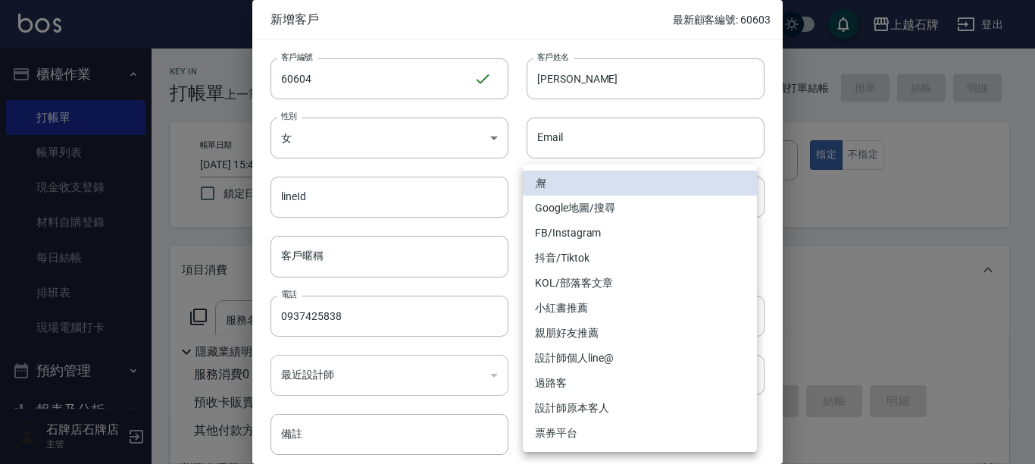
drag, startPoint x: 653, startPoint y: 324, endPoint x: 648, endPoint y: 306, distance: 18.9
click at [652, 326] on body "上越石牌 登出 櫃檯作業 打帳單 帳單列表 現金收支登錄 材料自購登錄 每日結帳 排班表 現場電腦打卡 預約管理 預約管理 單日預約紀錄 單週預約紀錄 報表及…" at bounding box center [517, 369] width 1035 height 738
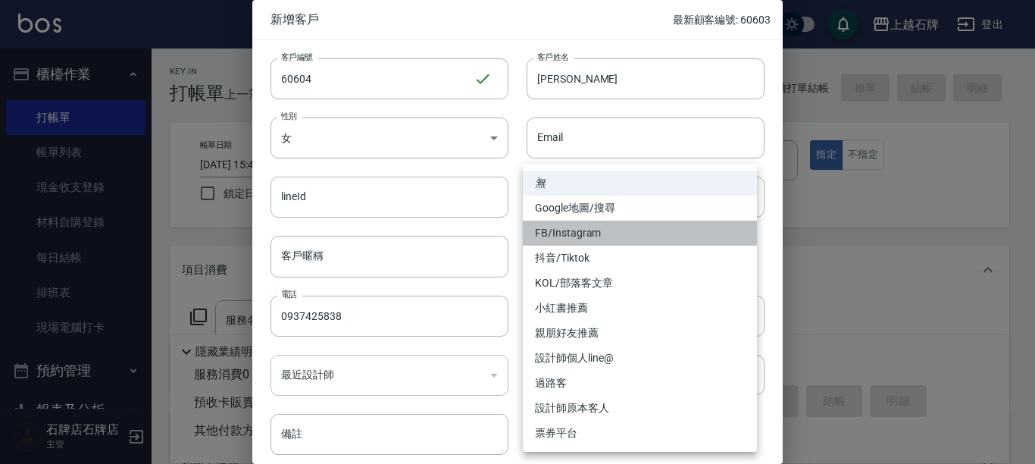
click at [634, 233] on li "FB/Instagram" at bounding box center [640, 232] width 234 height 25
type input "FB/Instagram"
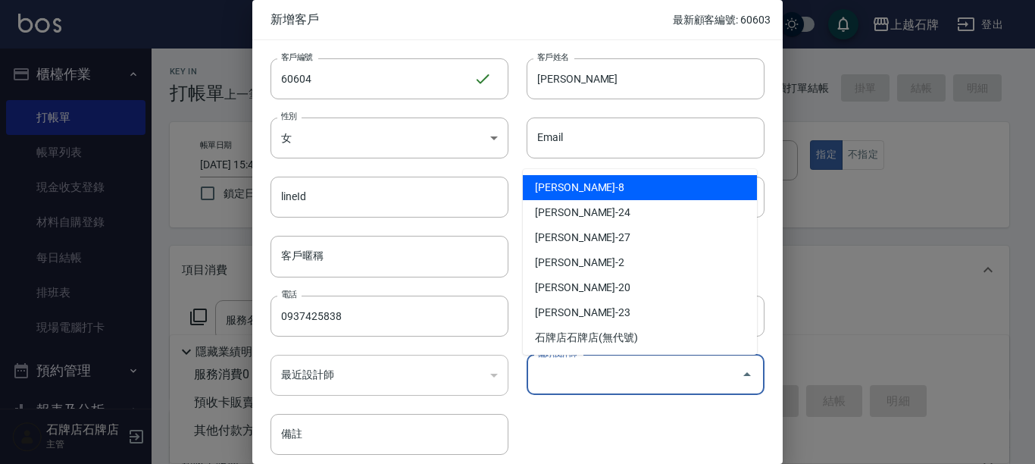
click at [639, 362] on input "偏好設計師" at bounding box center [634, 374] width 202 height 27
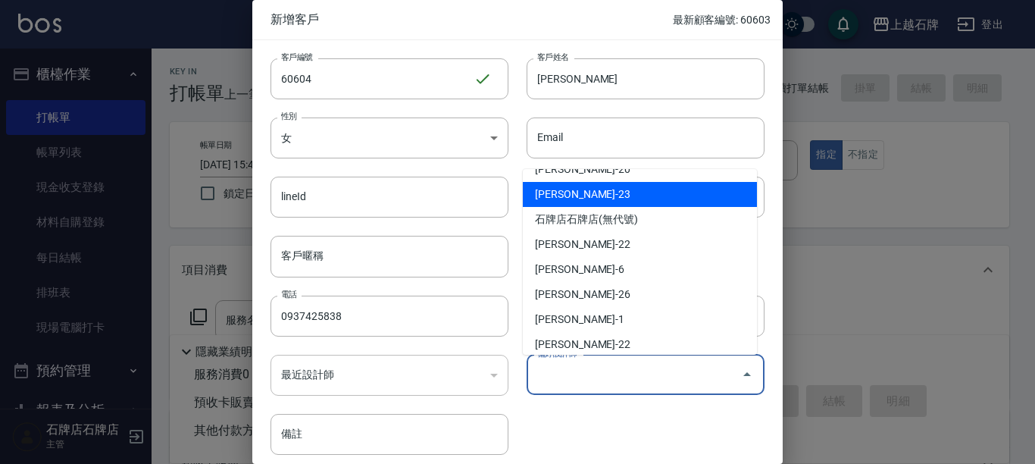
scroll to position [152, 0]
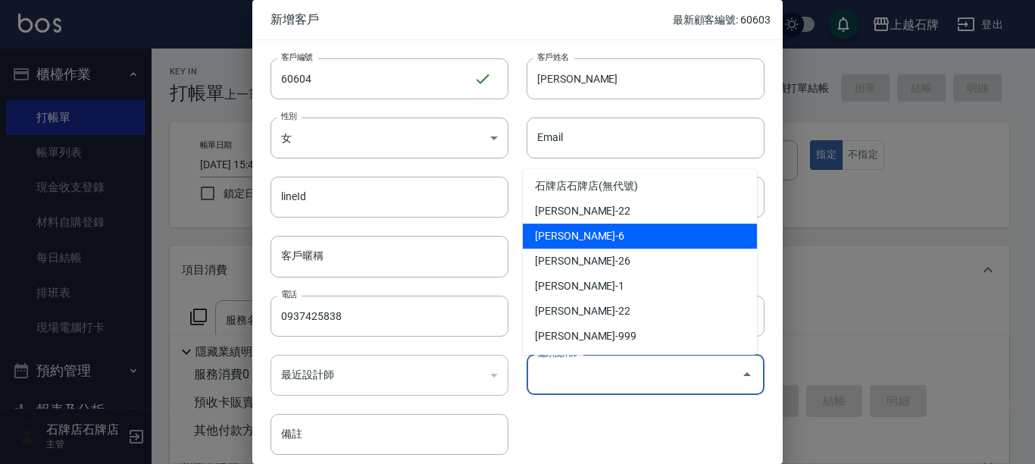
click at [598, 239] on li "[PERSON_NAME]-6" at bounding box center [640, 235] width 234 height 25
type input "[PERSON_NAME]"
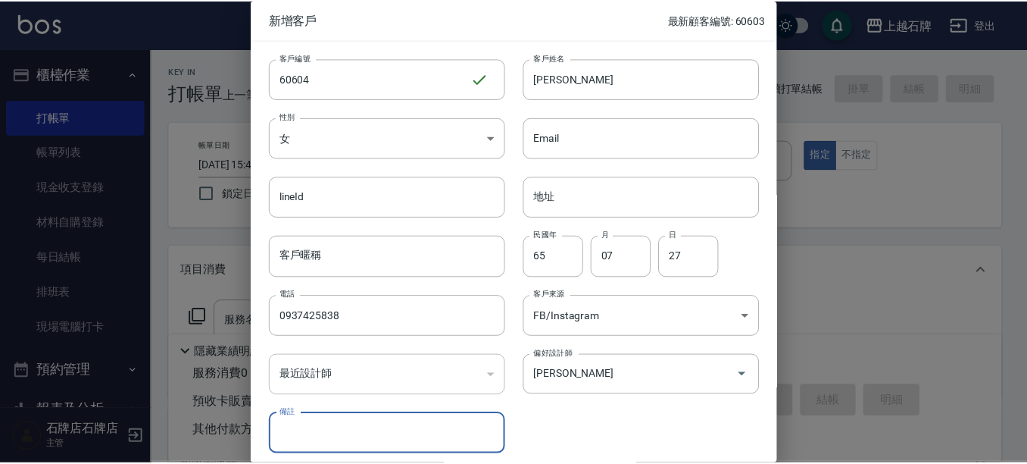
scroll to position [61, 0]
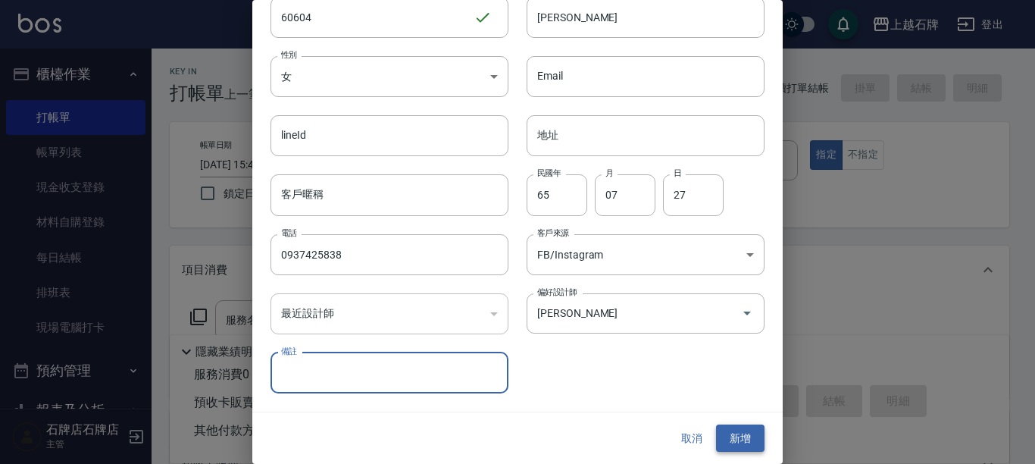
click at [736, 439] on button "新增" at bounding box center [740, 438] width 48 height 28
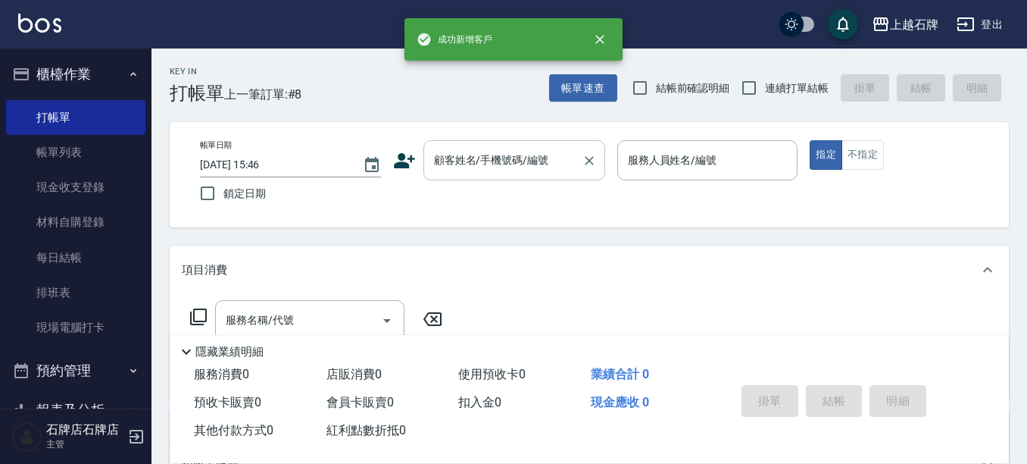
click at [461, 166] on input "顧客姓名/手機號碼/編號" at bounding box center [502, 160] width 145 height 27
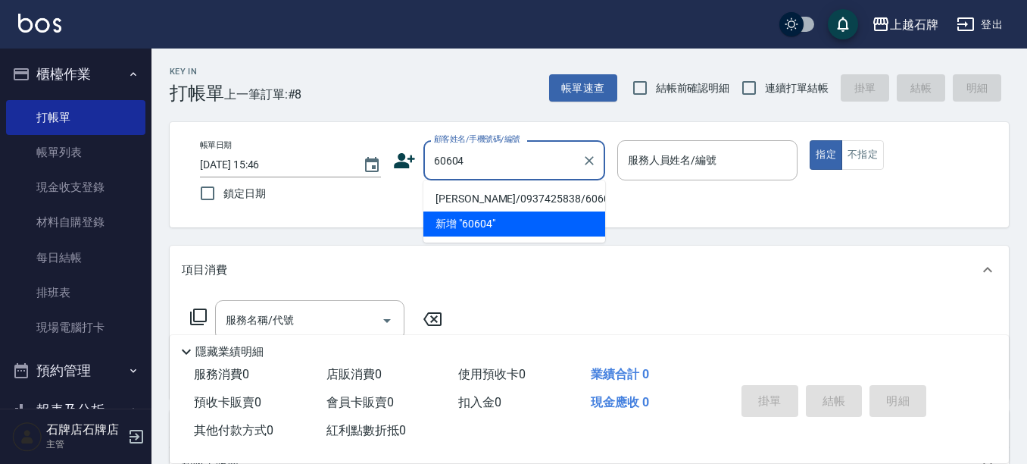
click at [576, 195] on li "[PERSON_NAME]/0937425838/60604" at bounding box center [515, 198] width 182 height 25
type input "[PERSON_NAME]/0937425838/60604"
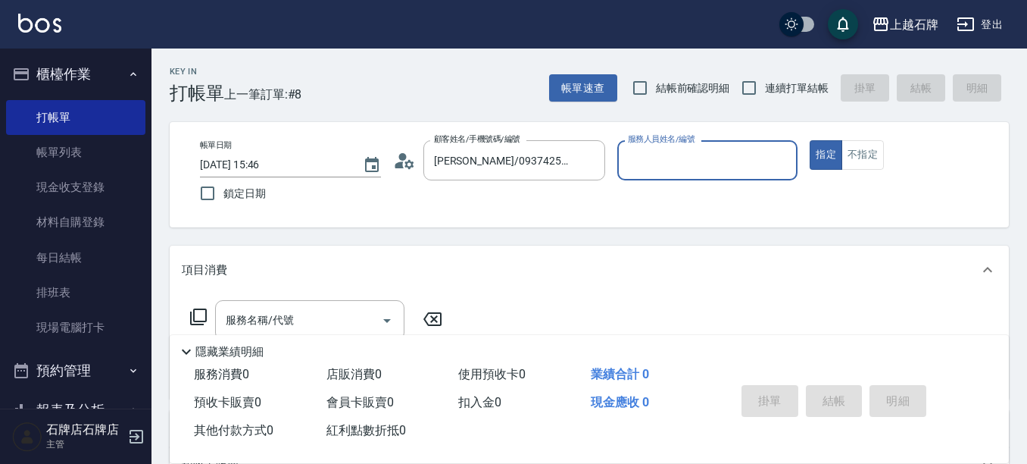
type input "ViVi-6"
click at [205, 317] on icon at bounding box center [198, 316] width 17 height 17
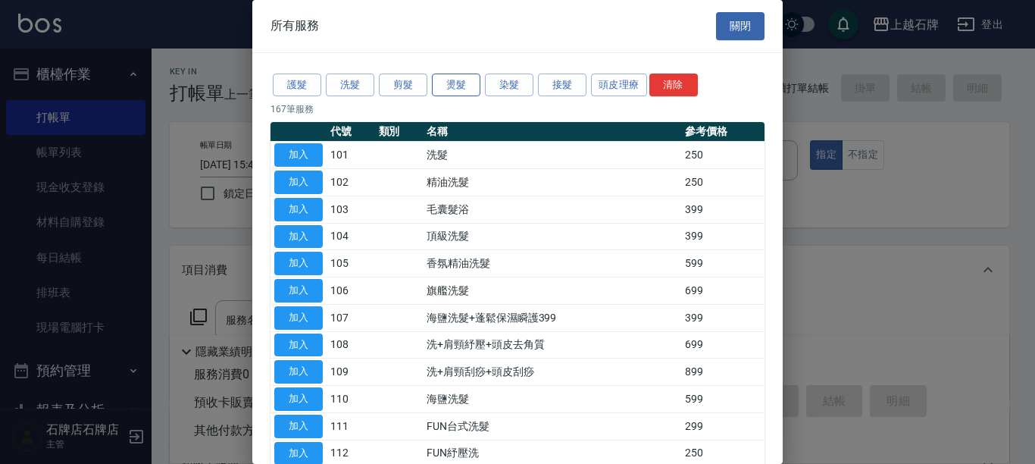
click at [471, 88] on button "燙髮" at bounding box center [456, 84] width 48 height 23
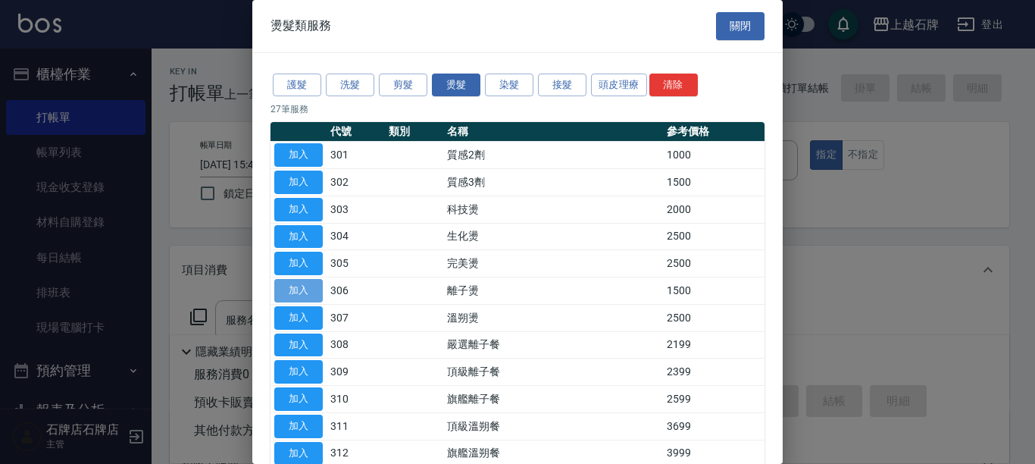
drag, startPoint x: 317, startPoint y: 285, endPoint x: 305, endPoint y: 294, distance: 14.6
click at [305, 294] on button "加入" at bounding box center [298, 290] width 48 height 23
type input "離子燙(306)"
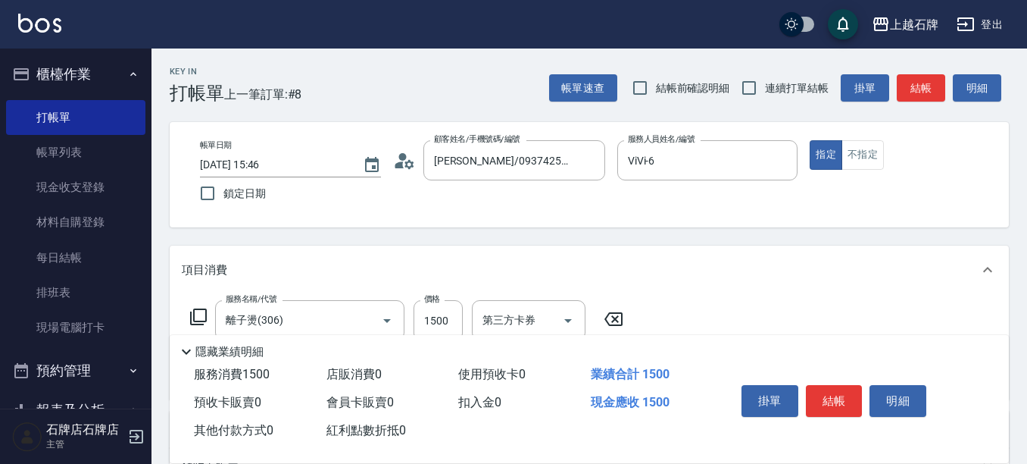
click at [305, 294] on div "項目消費" at bounding box center [589, 269] width 839 height 48
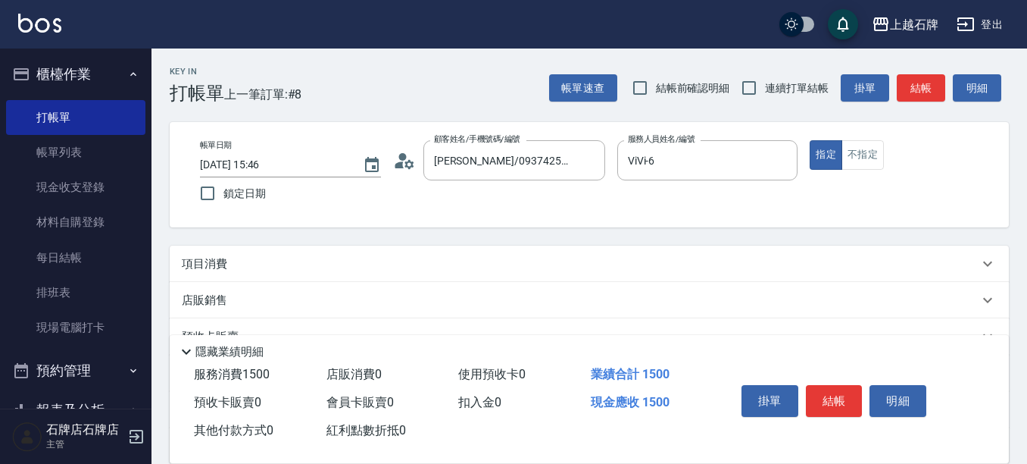
click at [286, 216] on div "帳單日期 [DATE] 15:46 鎖定日期 顧客姓名/手機號碼/編號 [PERSON_NAME]/0937425838/60604 顧客姓名/手機號碼/編號…" at bounding box center [589, 174] width 839 height 105
click at [289, 258] on div "項目消費" at bounding box center [580, 264] width 797 height 16
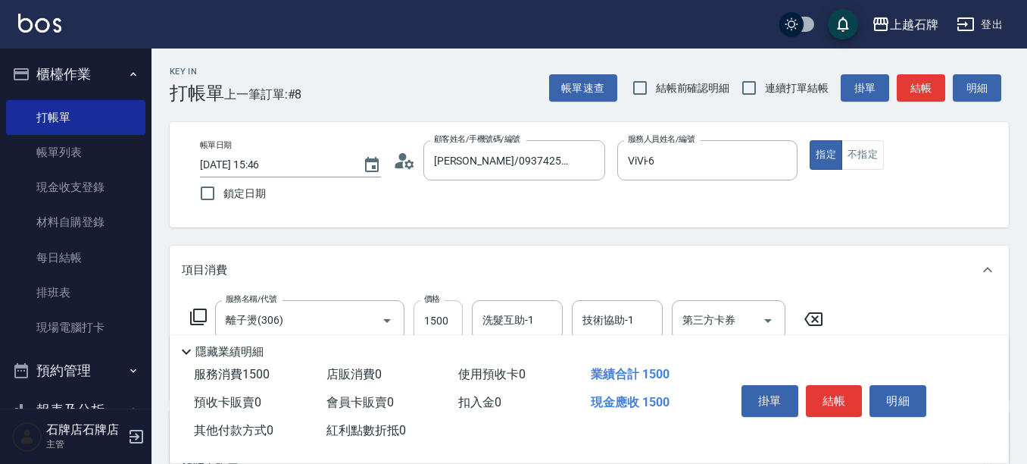
click at [445, 317] on input "1500" at bounding box center [438, 320] width 49 height 41
type input "3349"
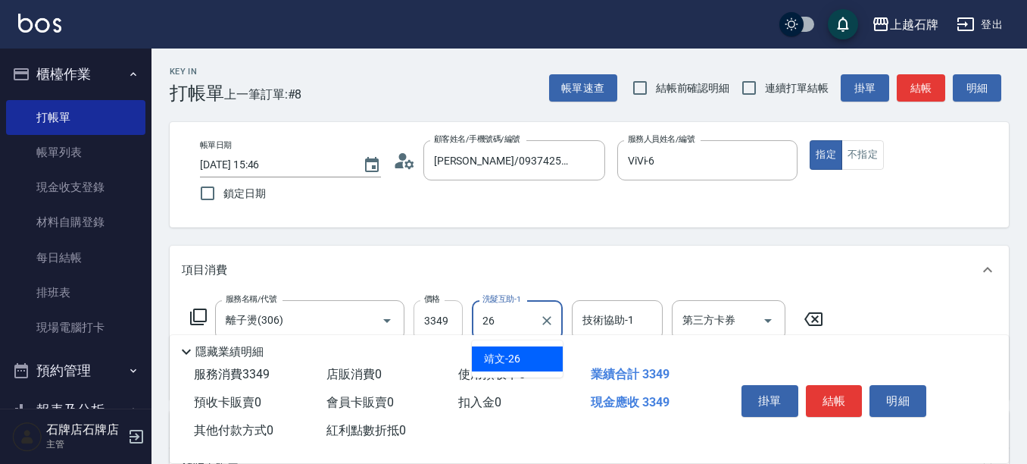
type input "靖文-26"
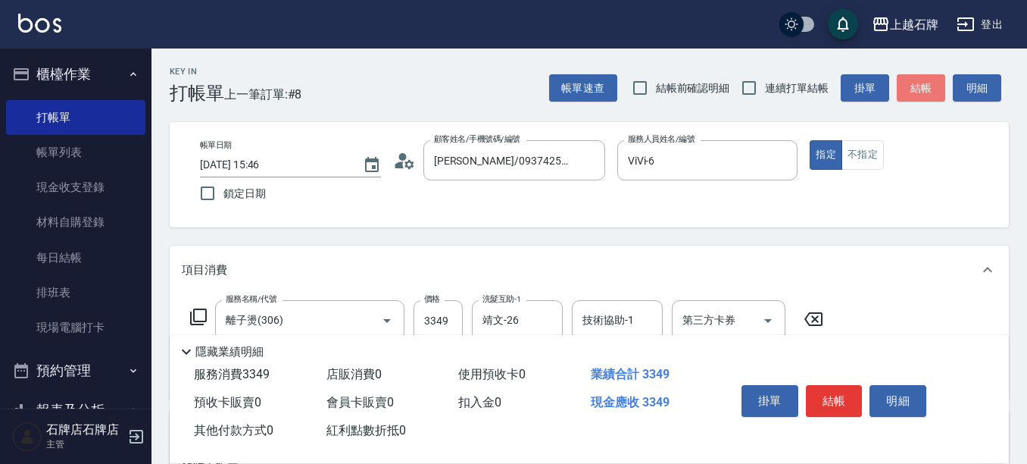
click at [914, 84] on button "結帳" at bounding box center [921, 88] width 48 height 28
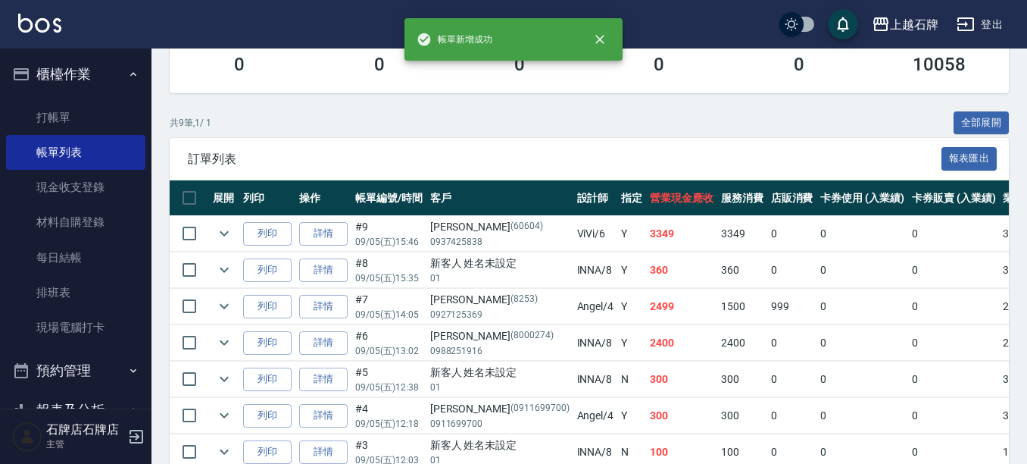
scroll to position [303, 0]
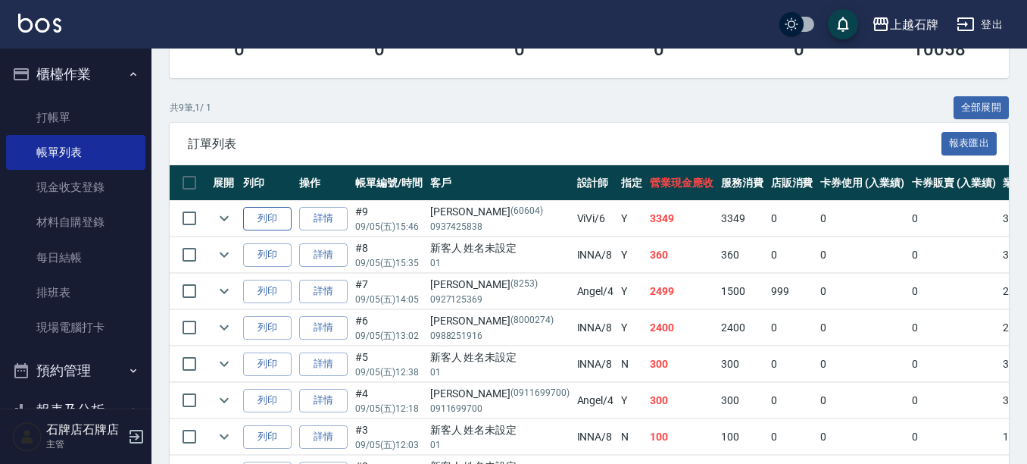
click at [282, 214] on button "列印" at bounding box center [267, 218] width 48 height 23
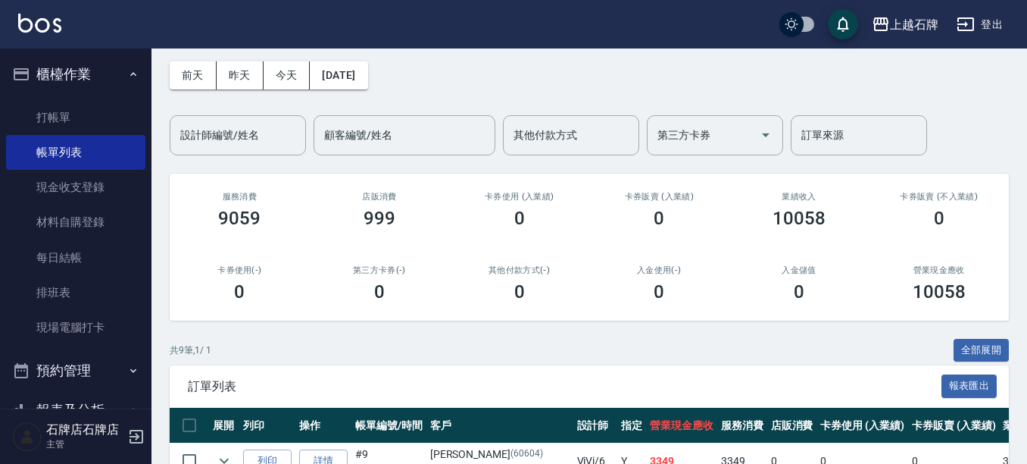
scroll to position [0, 0]
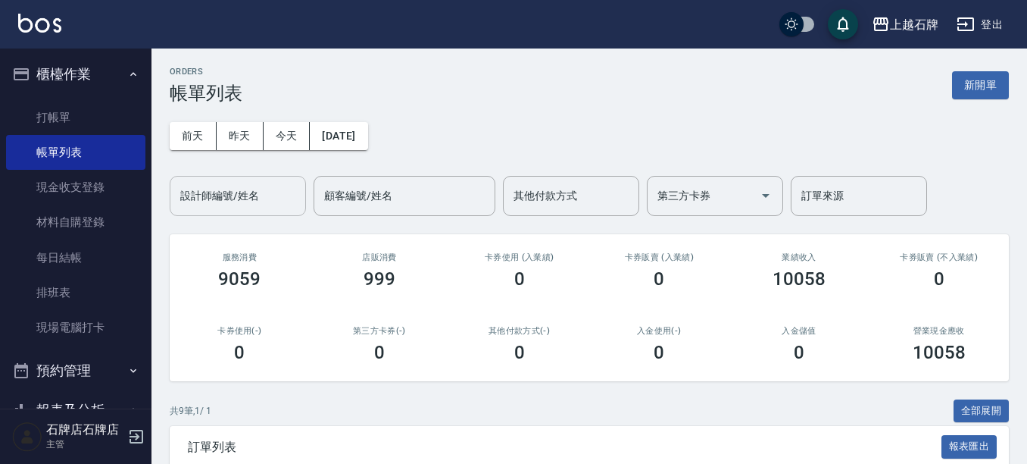
click at [253, 204] on input "設計師編號/姓名" at bounding box center [238, 196] width 123 height 27
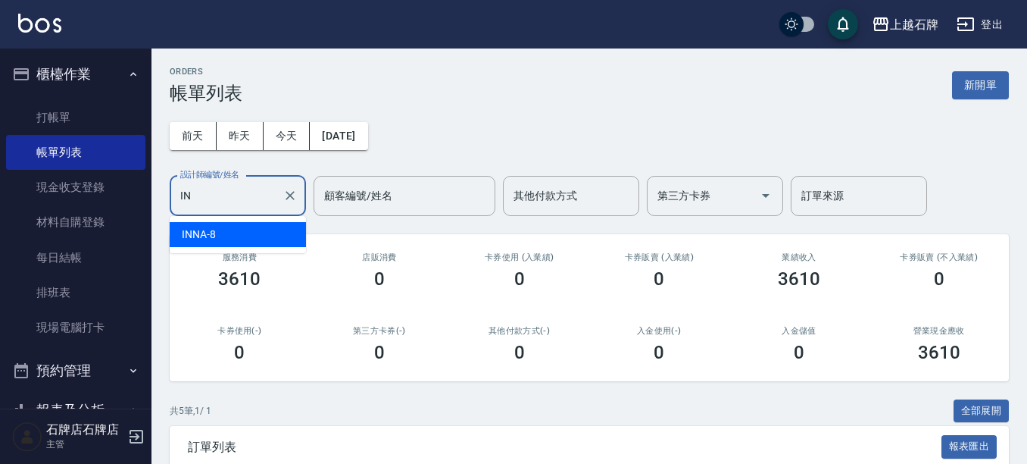
type input "I"
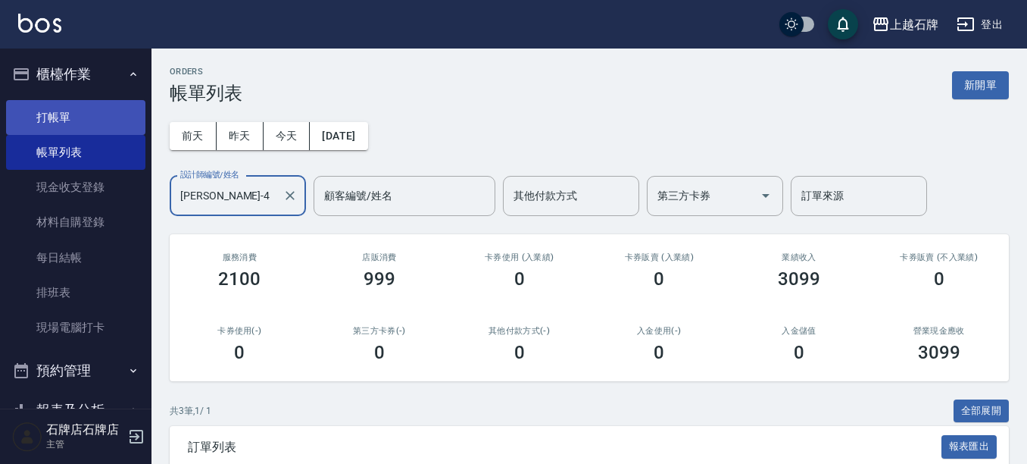
type input "[PERSON_NAME]-4"
click at [122, 111] on link "打帳單" at bounding box center [75, 117] width 139 height 35
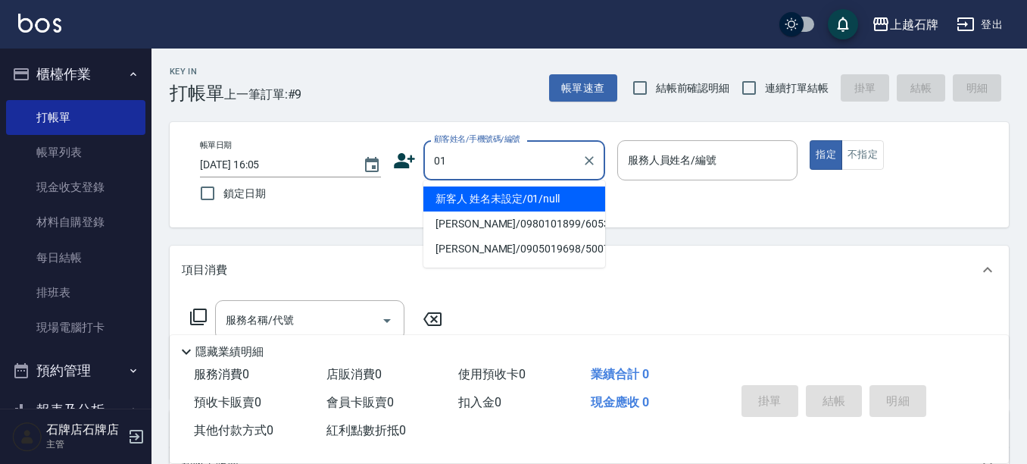
type input "新客人 姓名未設定/01/null"
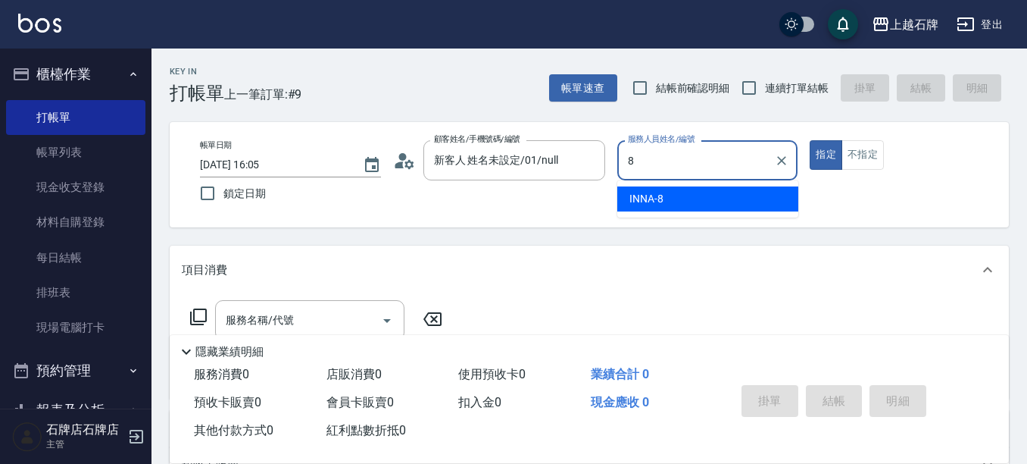
type input "INNA-8"
type button "true"
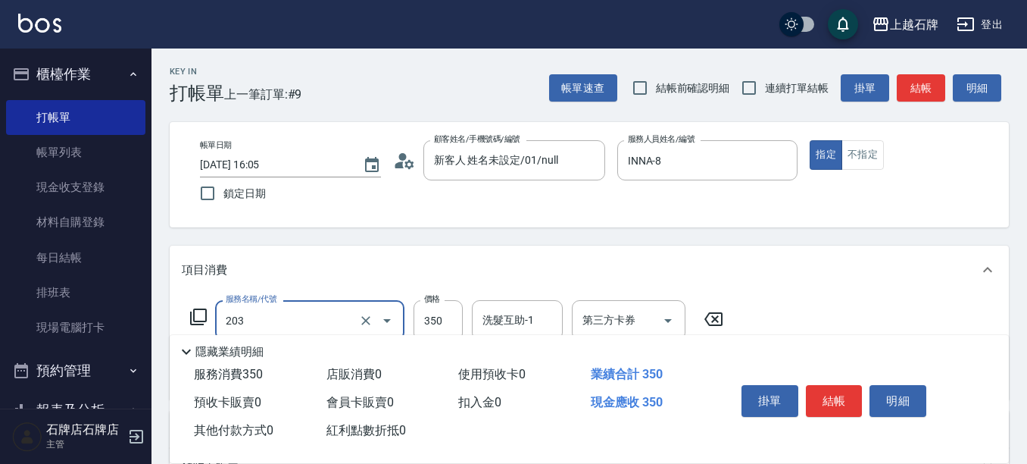
type input "B級洗+剪(203)"
type input "450"
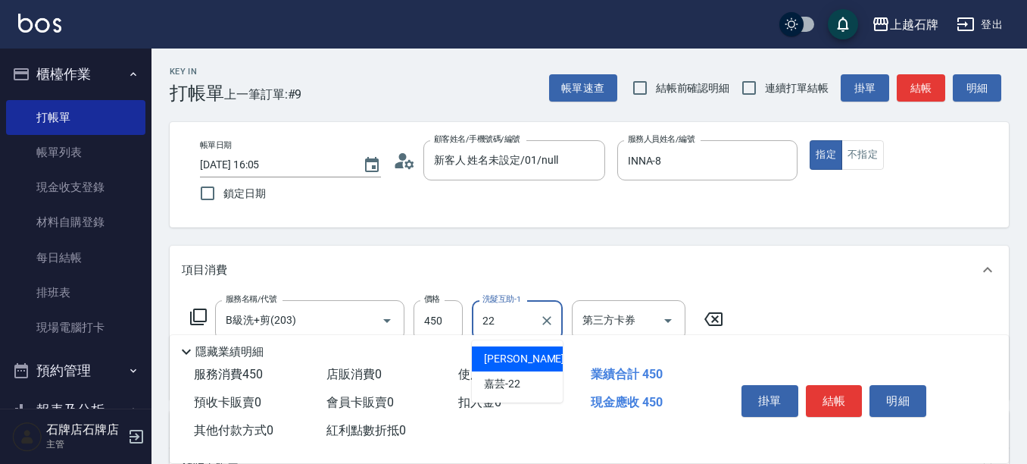
click at [495, 399] on ul "[PERSON_NAME]-22 嘉芸 -22" at bounding box center [517, 371] width 91 height 62
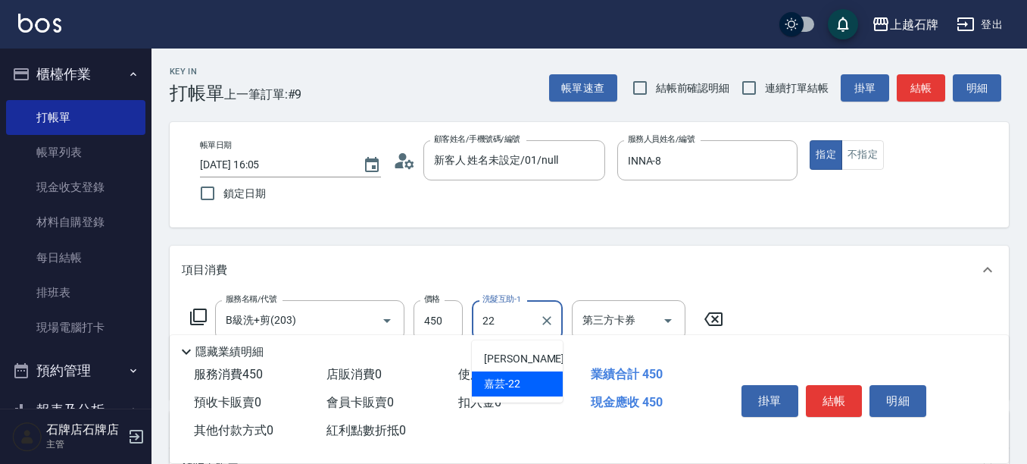
click at [493, 394] on div "嘉芸 -22" at bounding box center [517, 383] width 91 height 25
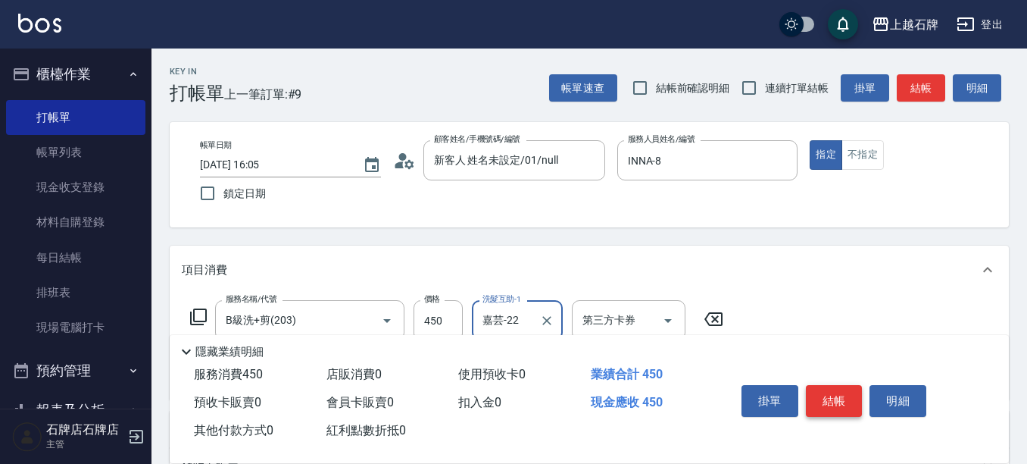
type input "嘉芸-22"
click at [833, 396] on button "結帳" at bounding box center [834, 401] width 57 height 32
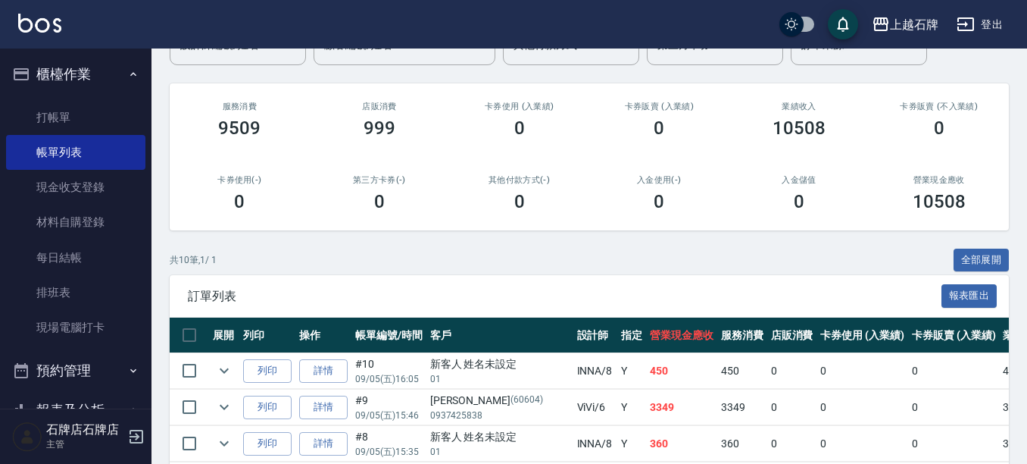
scroll to position [152, 0]
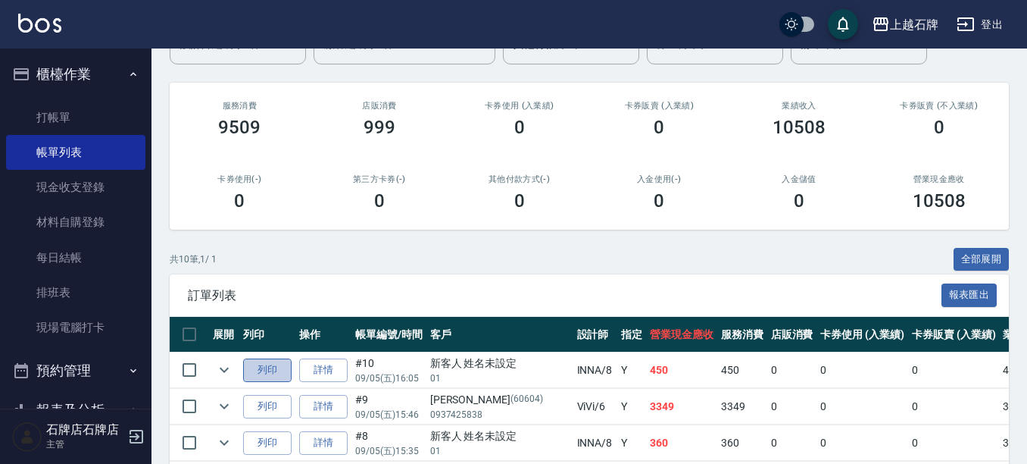
click at [250, 377] on button "列印" at bounding box center [267, 369] width 48 height 23
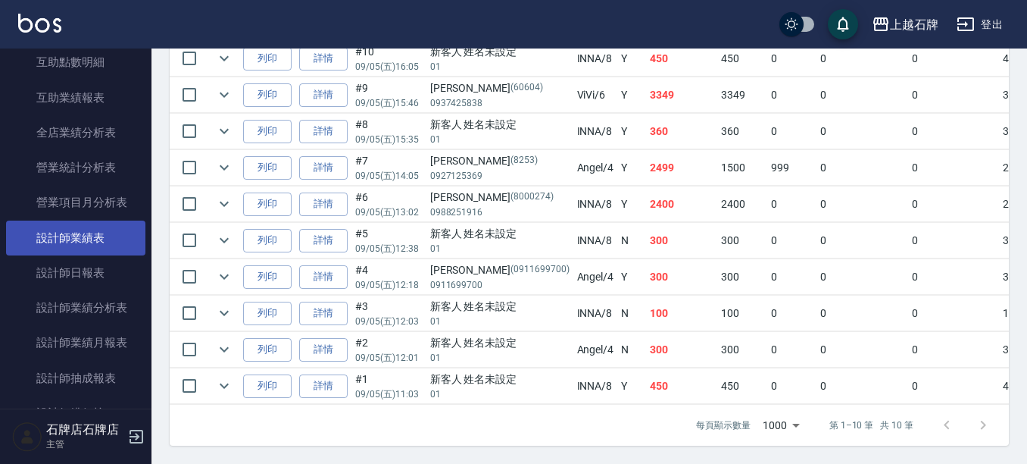
scroll to position [682, 0]
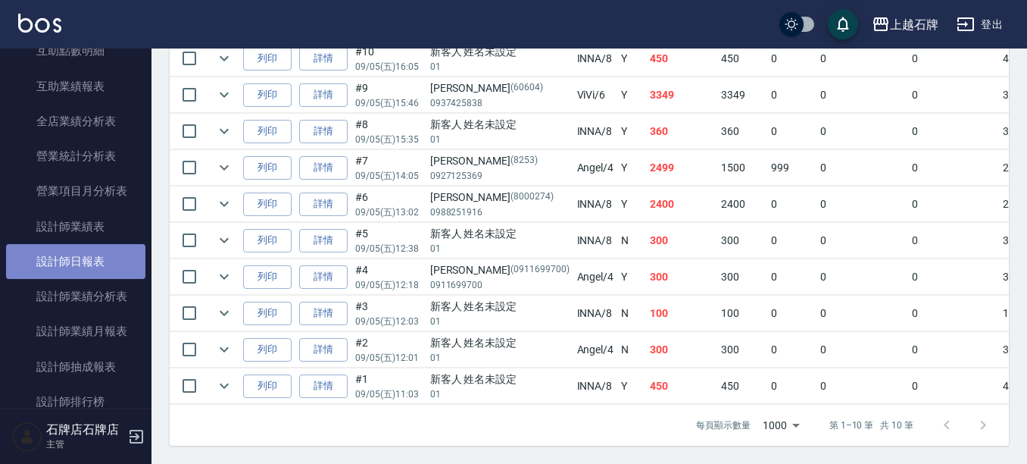
click at [82, 264] on link "設計師日報表" at bounding box center [75, 261] width 139 height 35
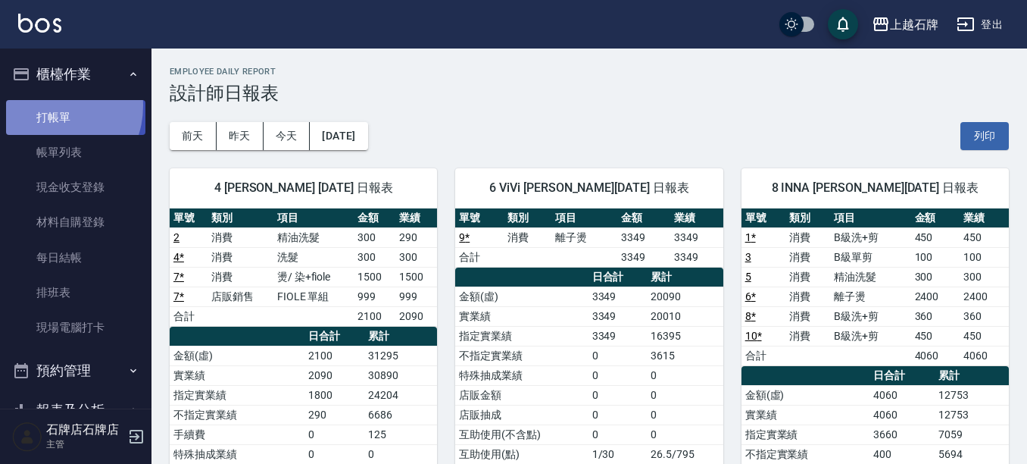
click at [48, 105] on link "打帳單" at bounding box center [75, 117] width 139 height 35
